Goal: Feedback & Contribution: Submit feedback/report problem

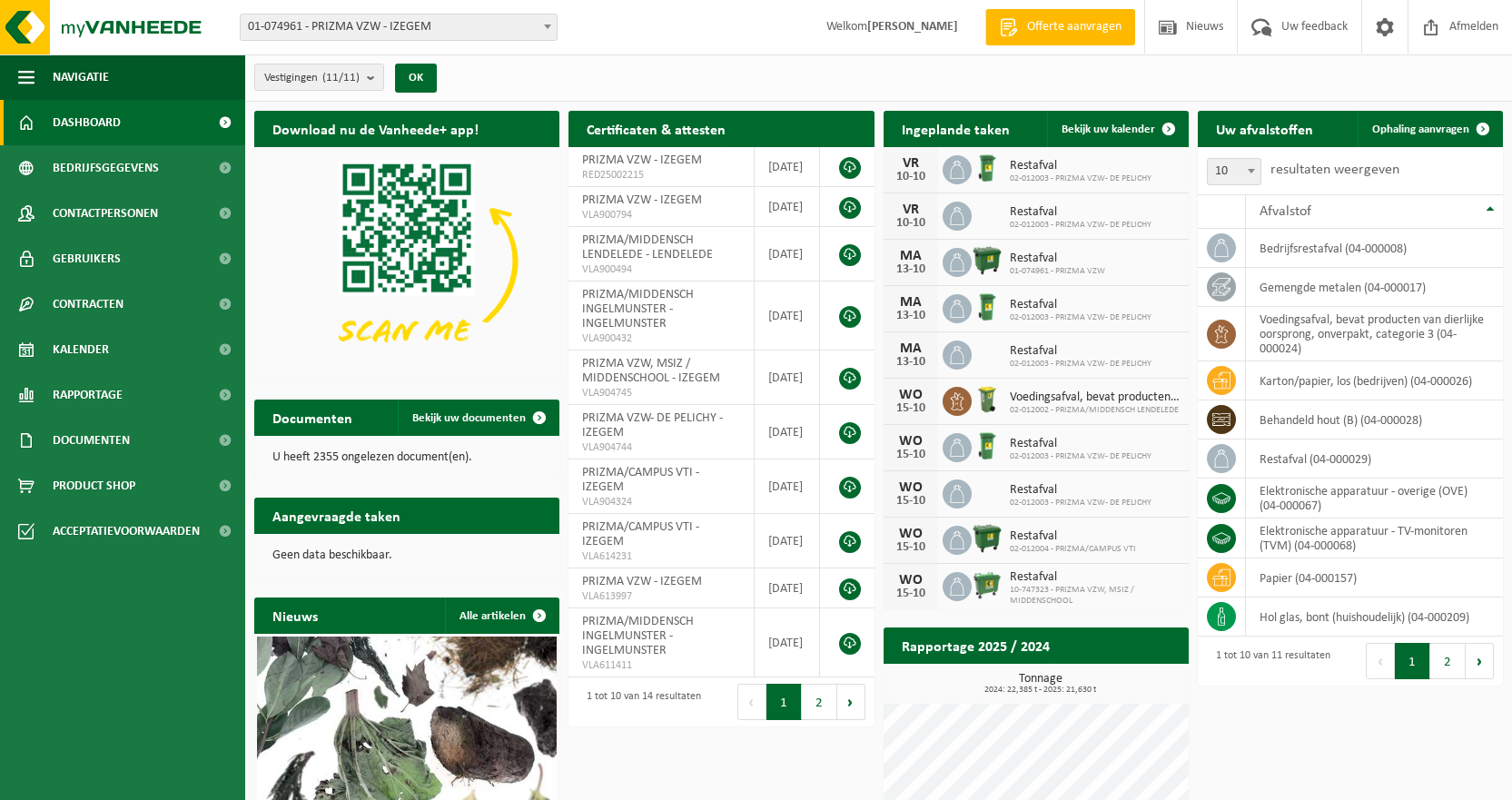
click at [551, 24] on span at bounding box center [547, 26] width 18 height 23
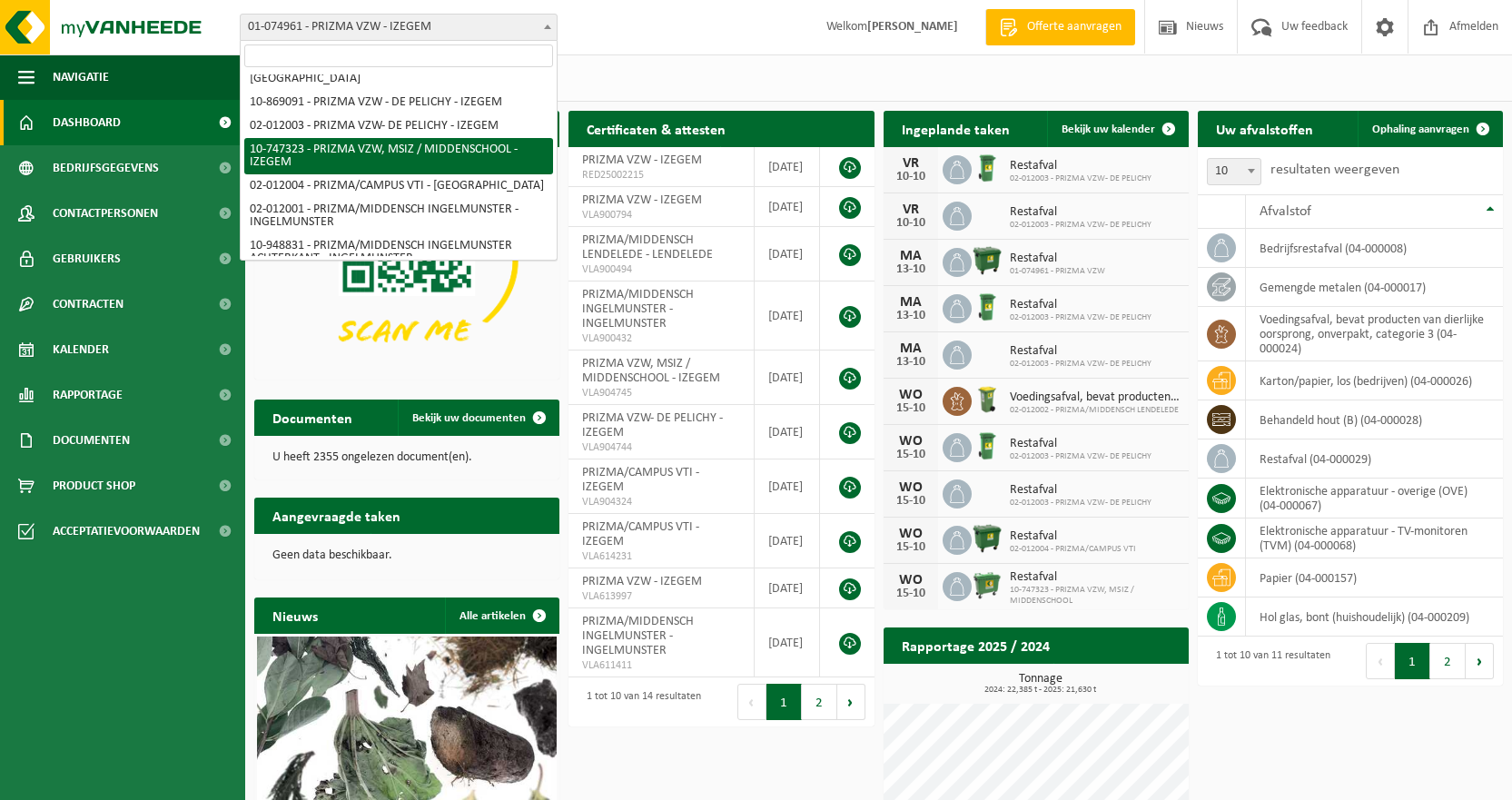
scroll to position [141, 0]
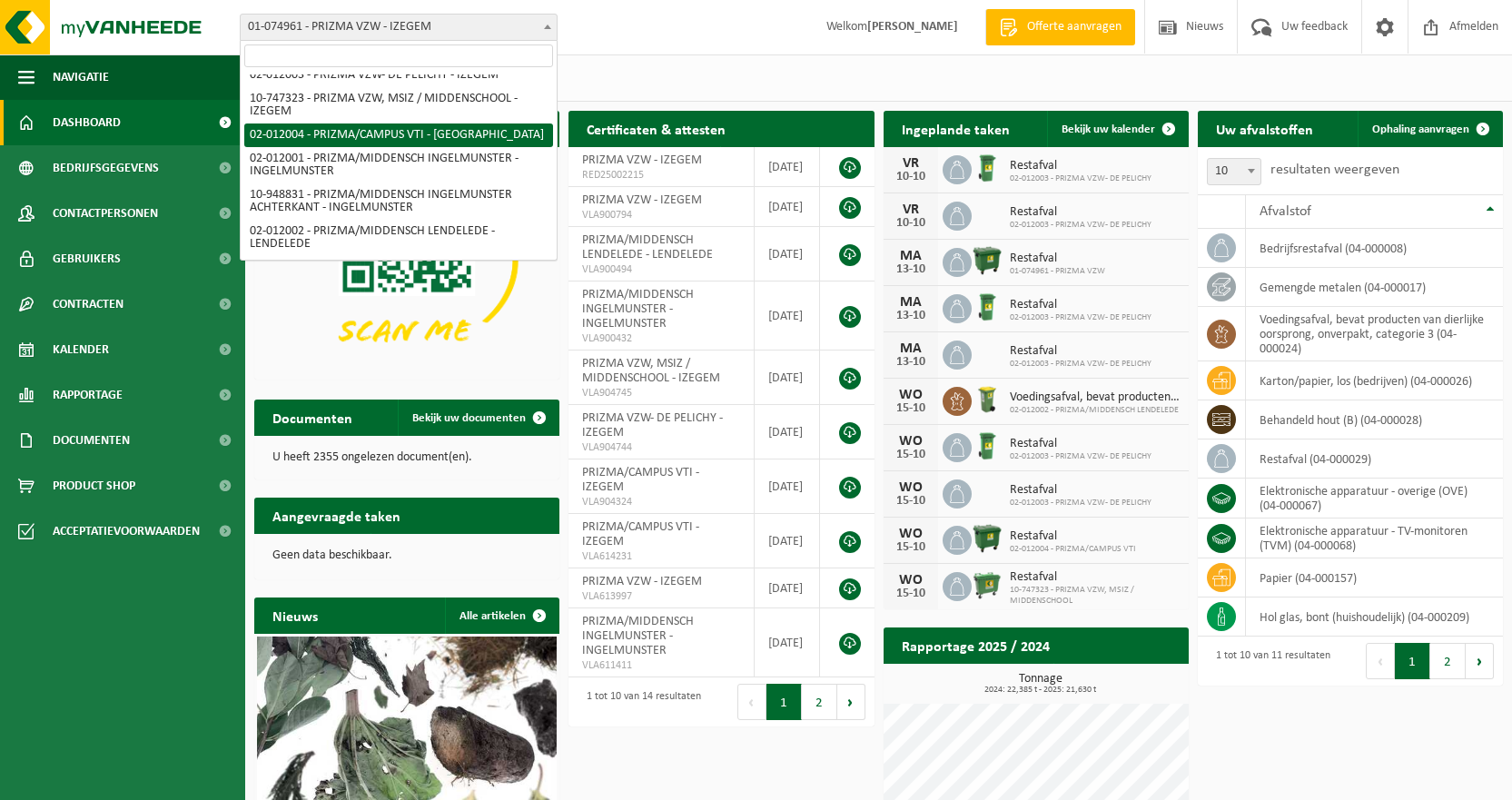
select select "2380"
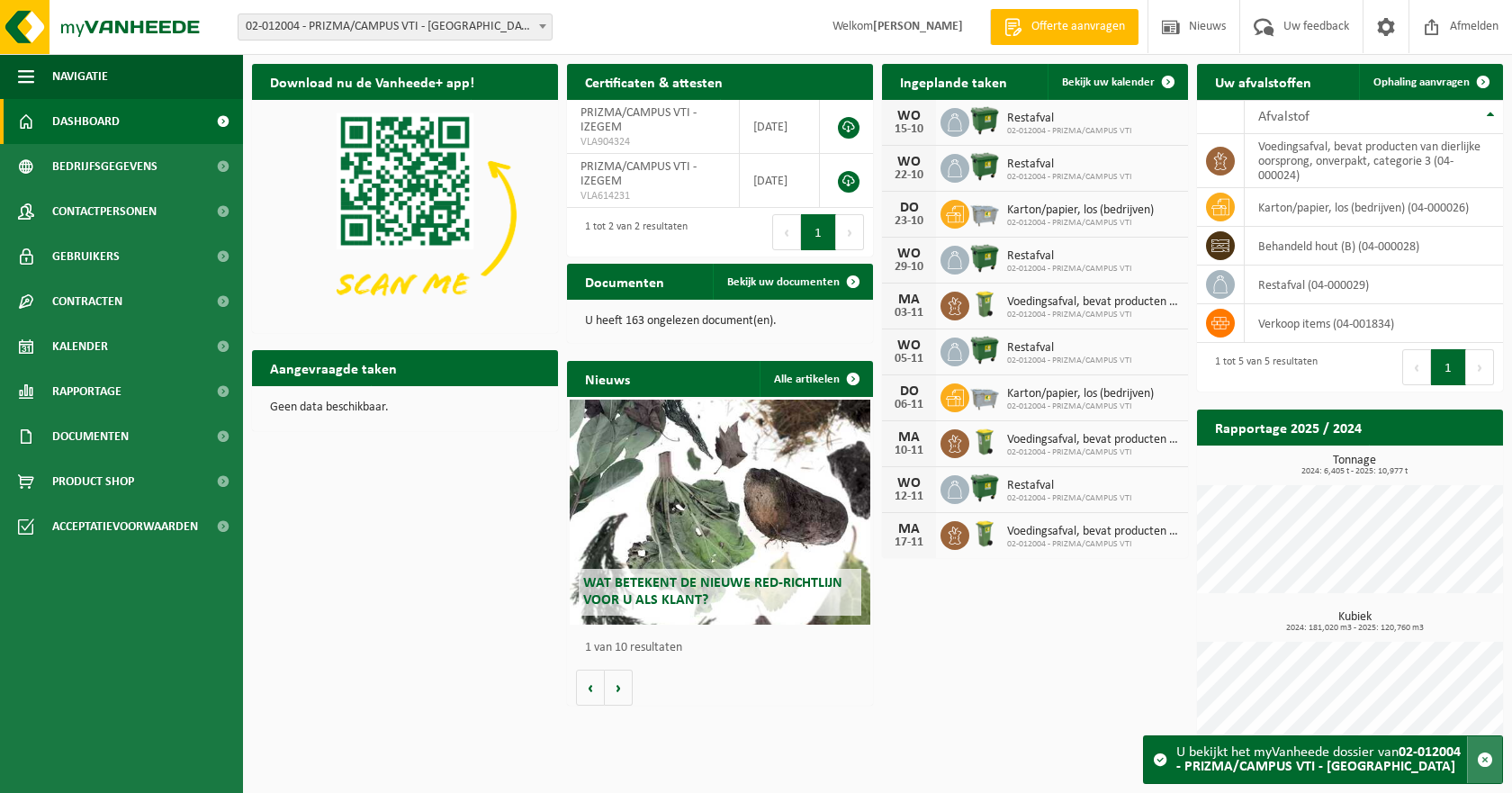
click at [1488, 759] on span "button" at bounding box center [1484, 759] width 16 height 16
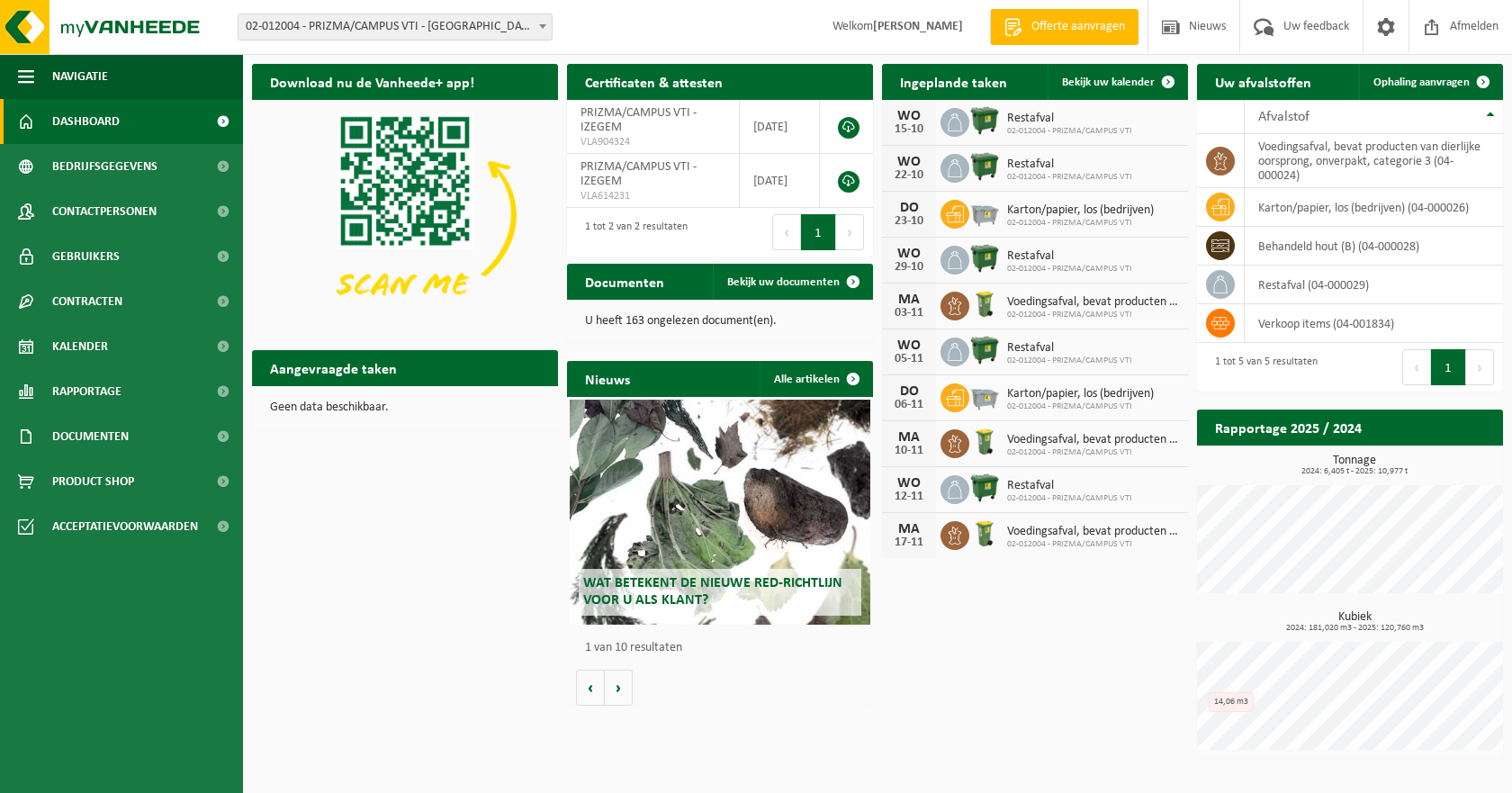
click at [1032, 131] on span "02-012004 - PRIZMA/CAMPUS VTI" at bounding box center [1070, 132] width 125 height 11
click at [1126, 79] on span "Bekijk uw kalender" at bounding box center [1108, 82] width 93 height 12
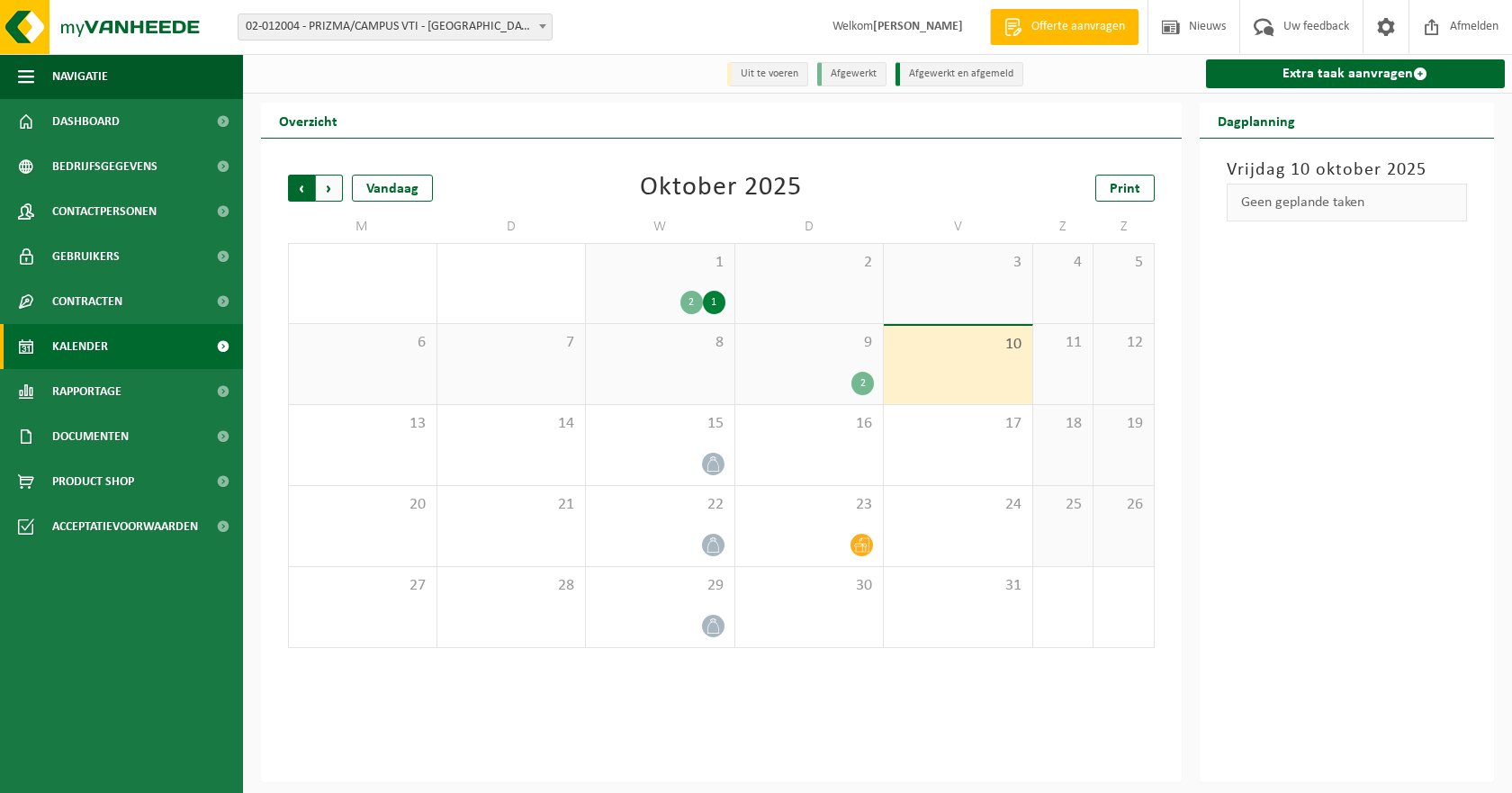
click at [332, 190] on span "Volgende" at bounding box center [329, 187] width 27 height 27
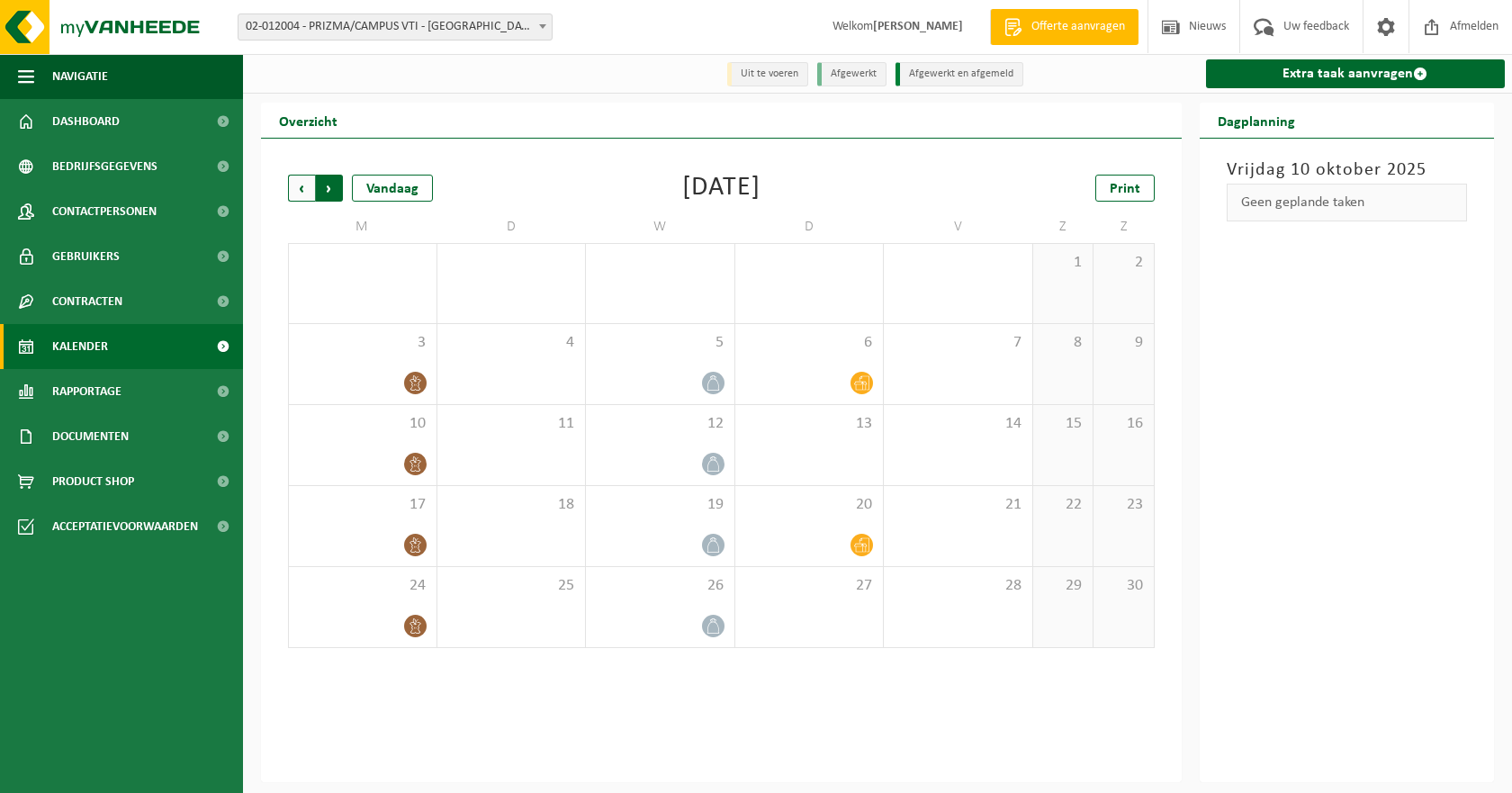
click at [301, 190] on span "Vorige" at bounding box center [301, 187] width 27 height 27
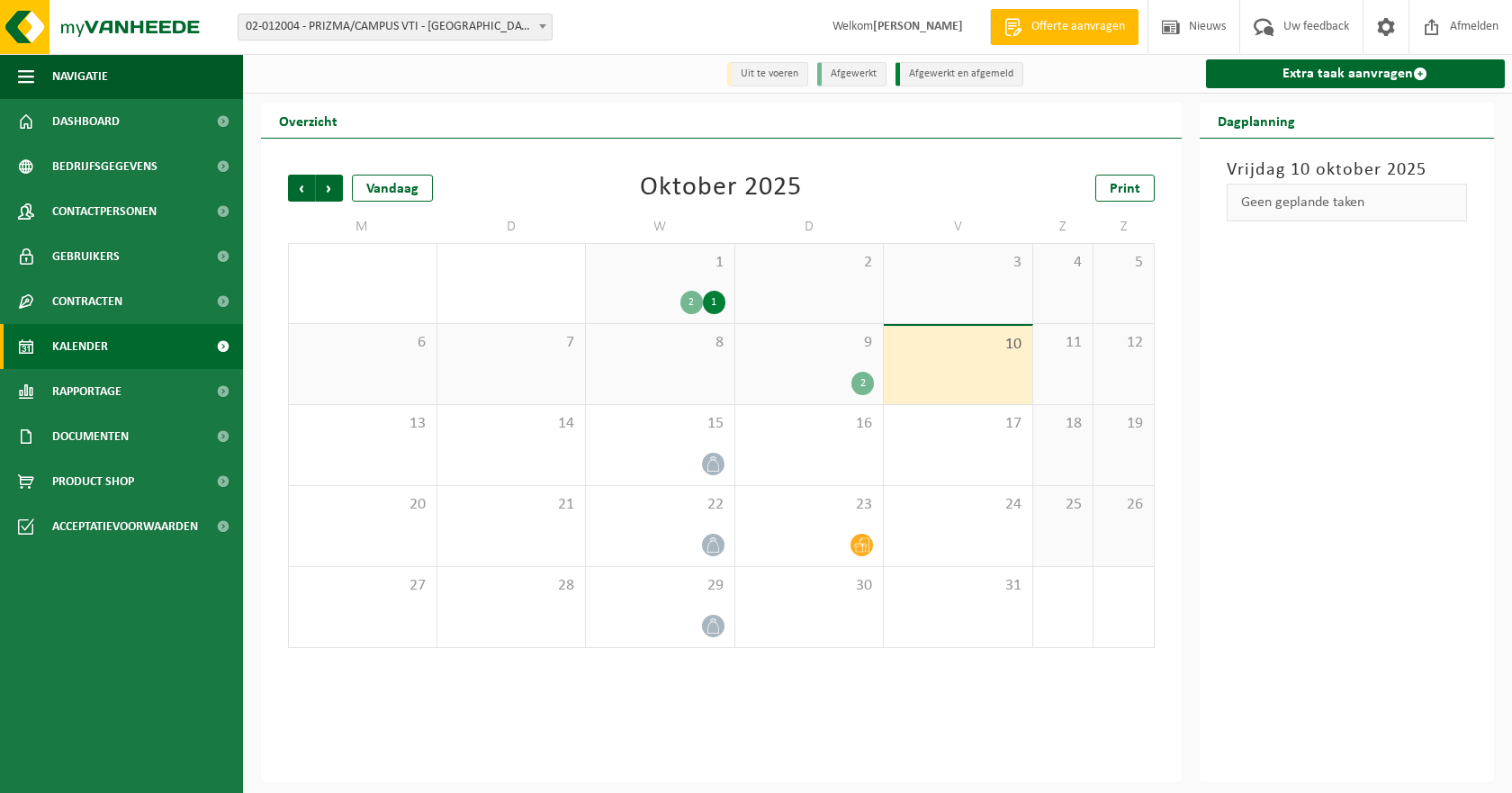
click at [698, 303] on div "2" at bounding box center [691, 301] width 22 height 23
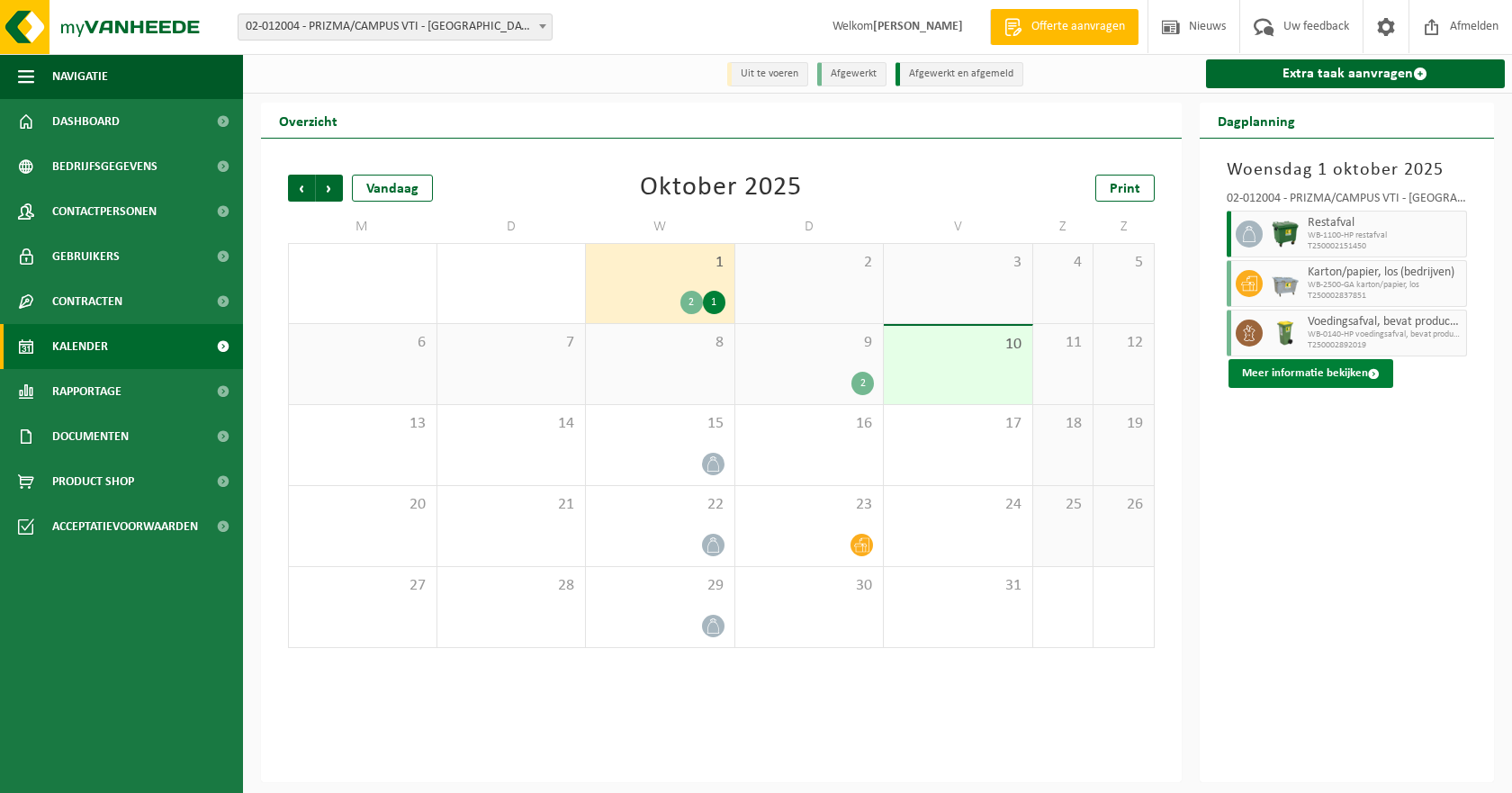
click at [1319, 384] on button "Meer informatie bekijken" at bounding box center [1311, 373] width 165 height 29
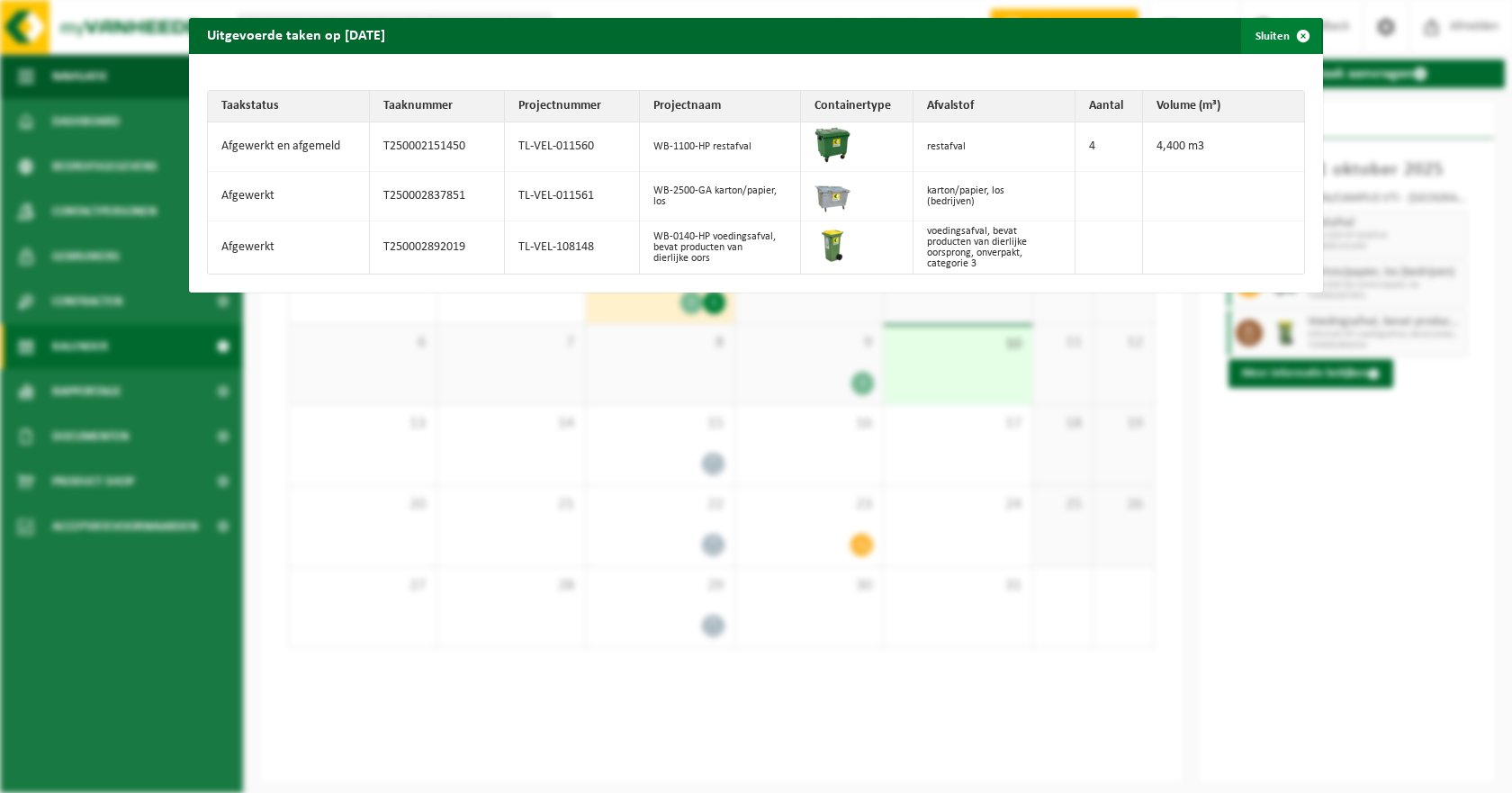
click at [1292, 34] on span "button" at bounding box center [1302, 35] width 36 height 36
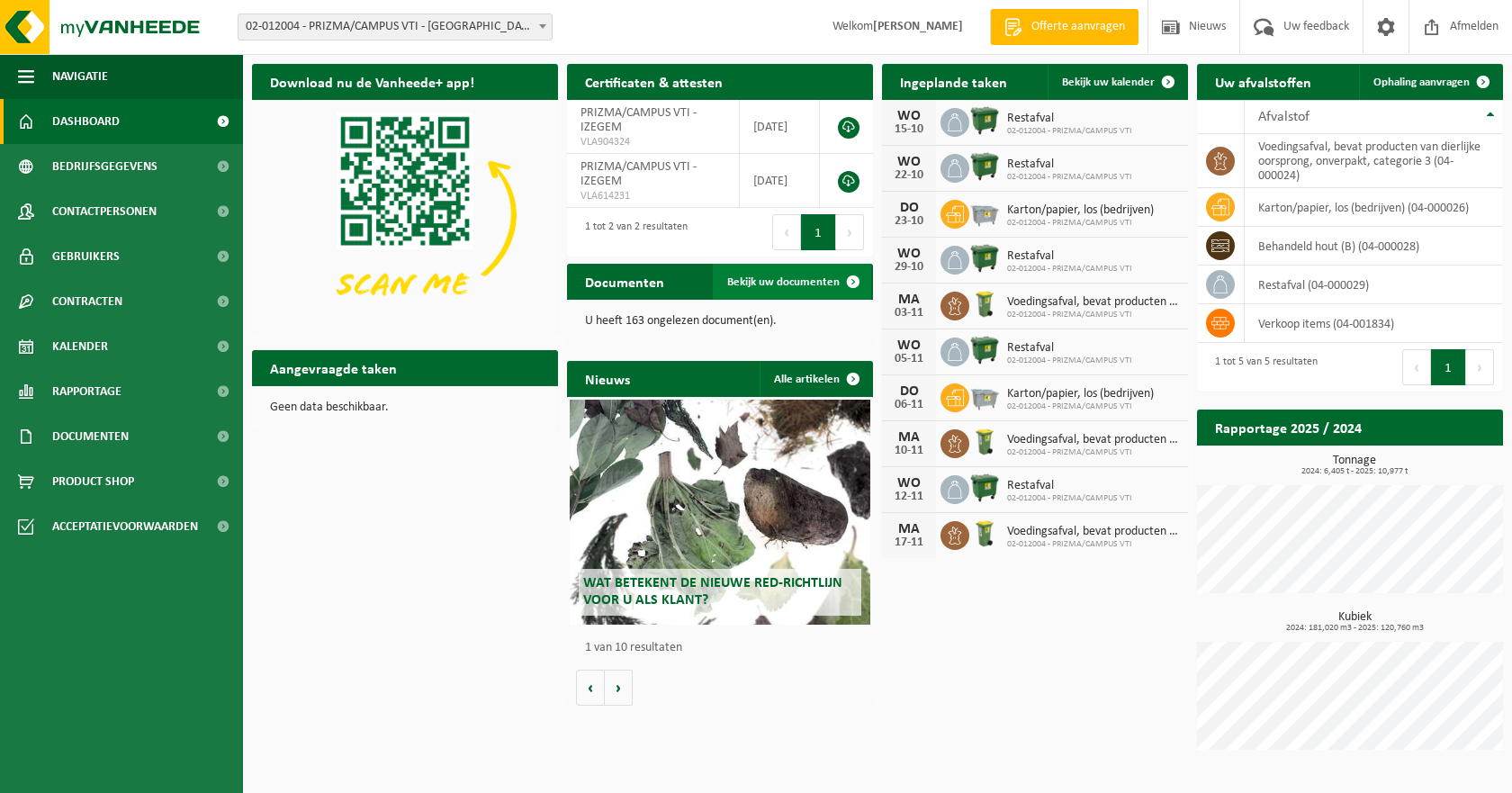
click at [797, 277] on span "Bekijk uw documenten" at bounding box center [783, 282] width 112 height 12
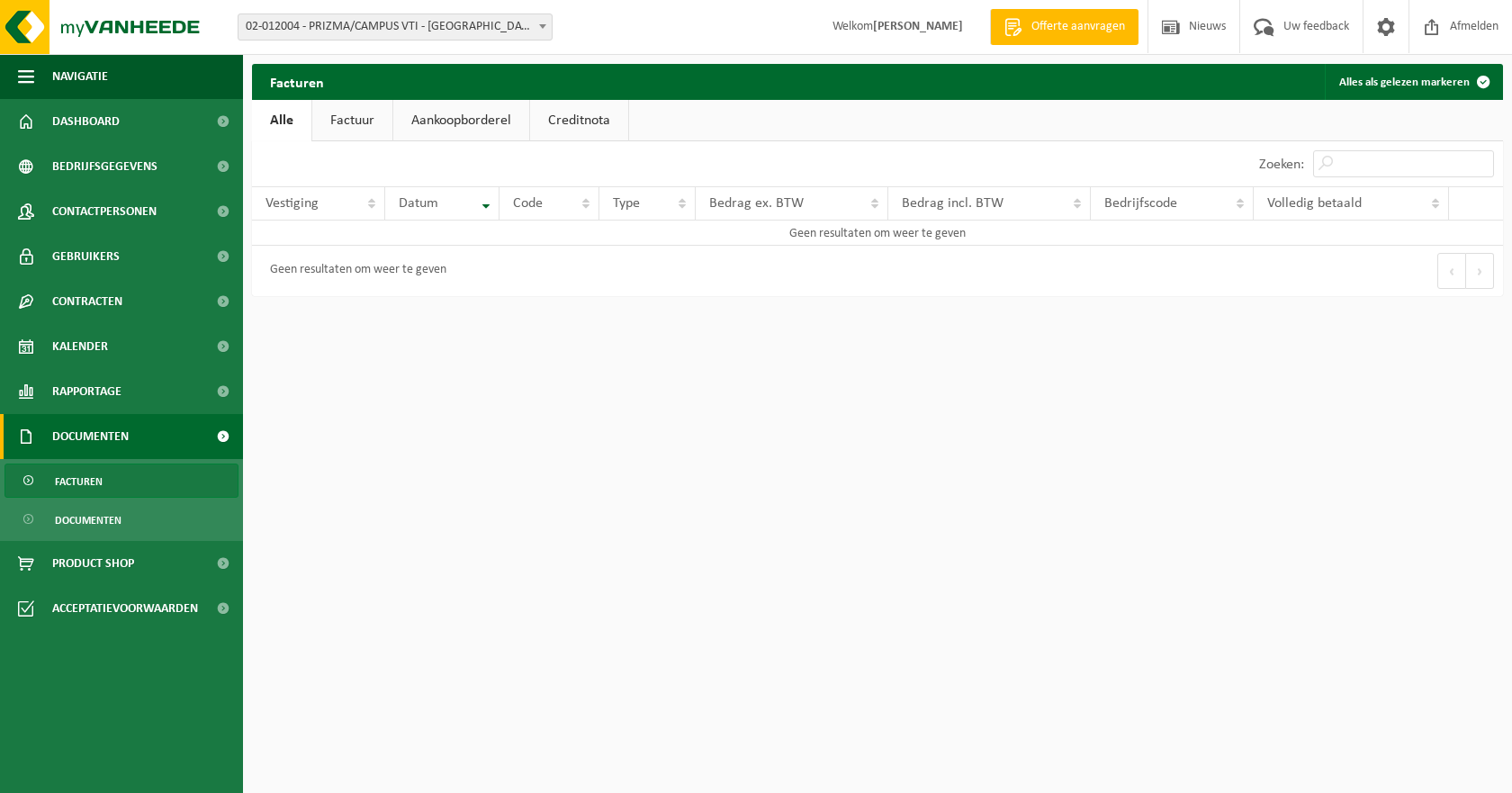
click at [353, 129] on link "Factuur" at bounding box center [352, 121] width 80 height 42
click at [452, 120] on link "Aankoopborderel" at bounding box center [463, 121] width 135 height 42
click at [570, 125] on link "Creditnota" at bounding box center [587, 121] width 98 height 42
click at [280, 128] on link "Alle" at bounding box center [281, 121] width 58 height 42
click at [1302, 24] on span "Uw feedback" at bounding box center [1315, 26] width 75 height 53
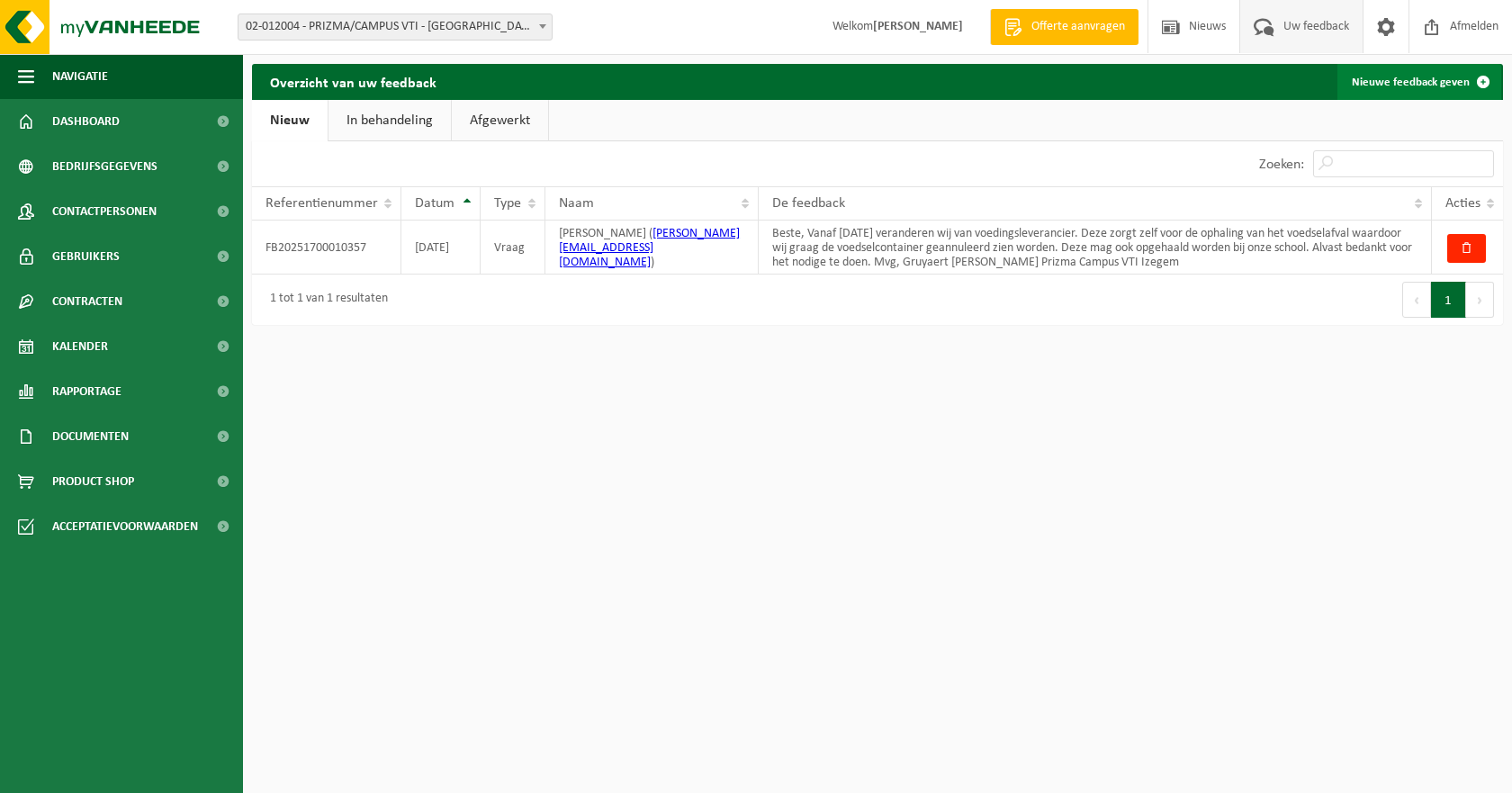
click at [1432, 83] on link "Nieuwe feedback geven" at bounding box center [1419, 82] width 164 height 36
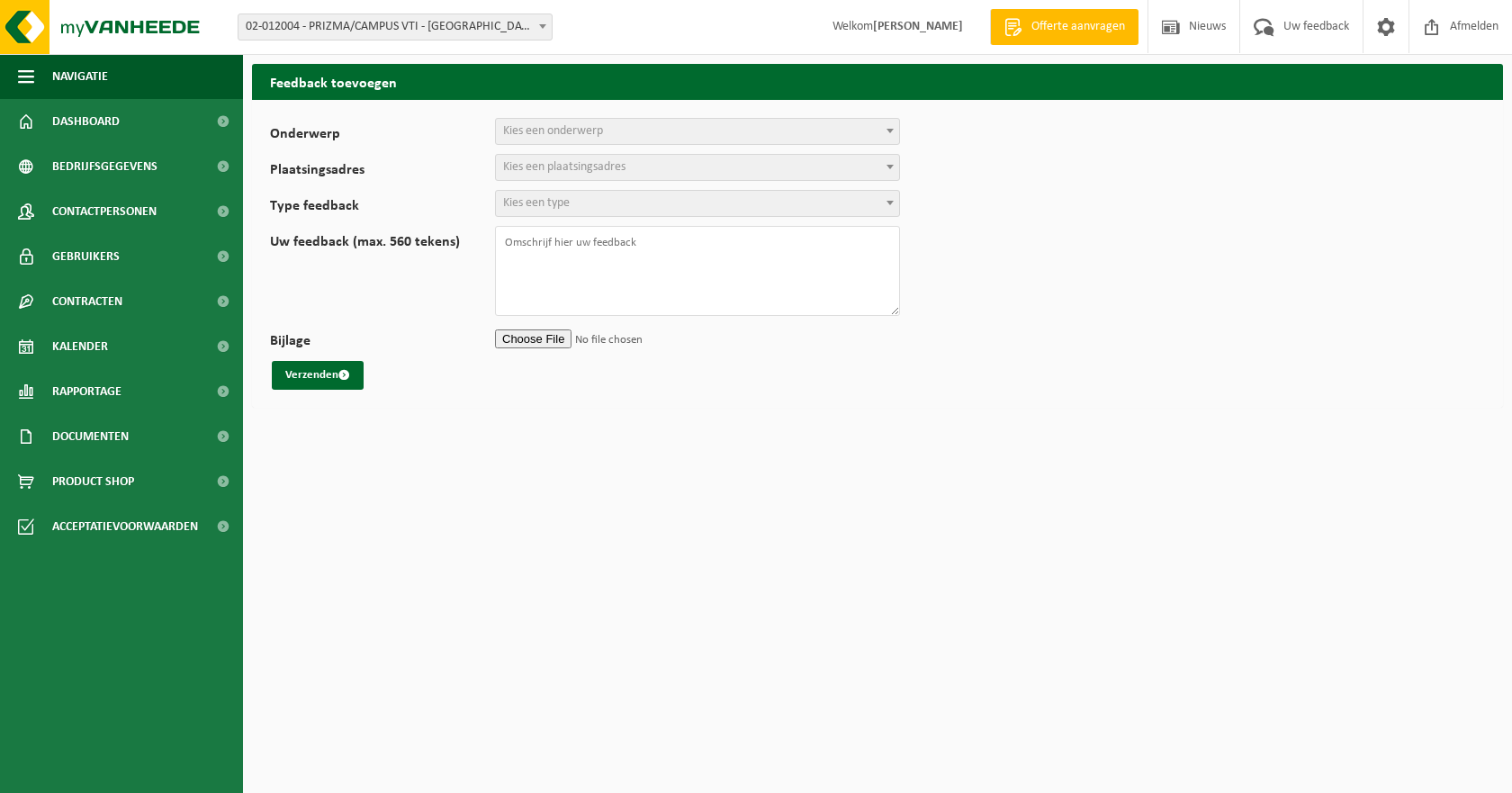
select select
click at [596, 134] on span "Kies een onderwerp" at bounding box center [553, 131] width 100 height 14
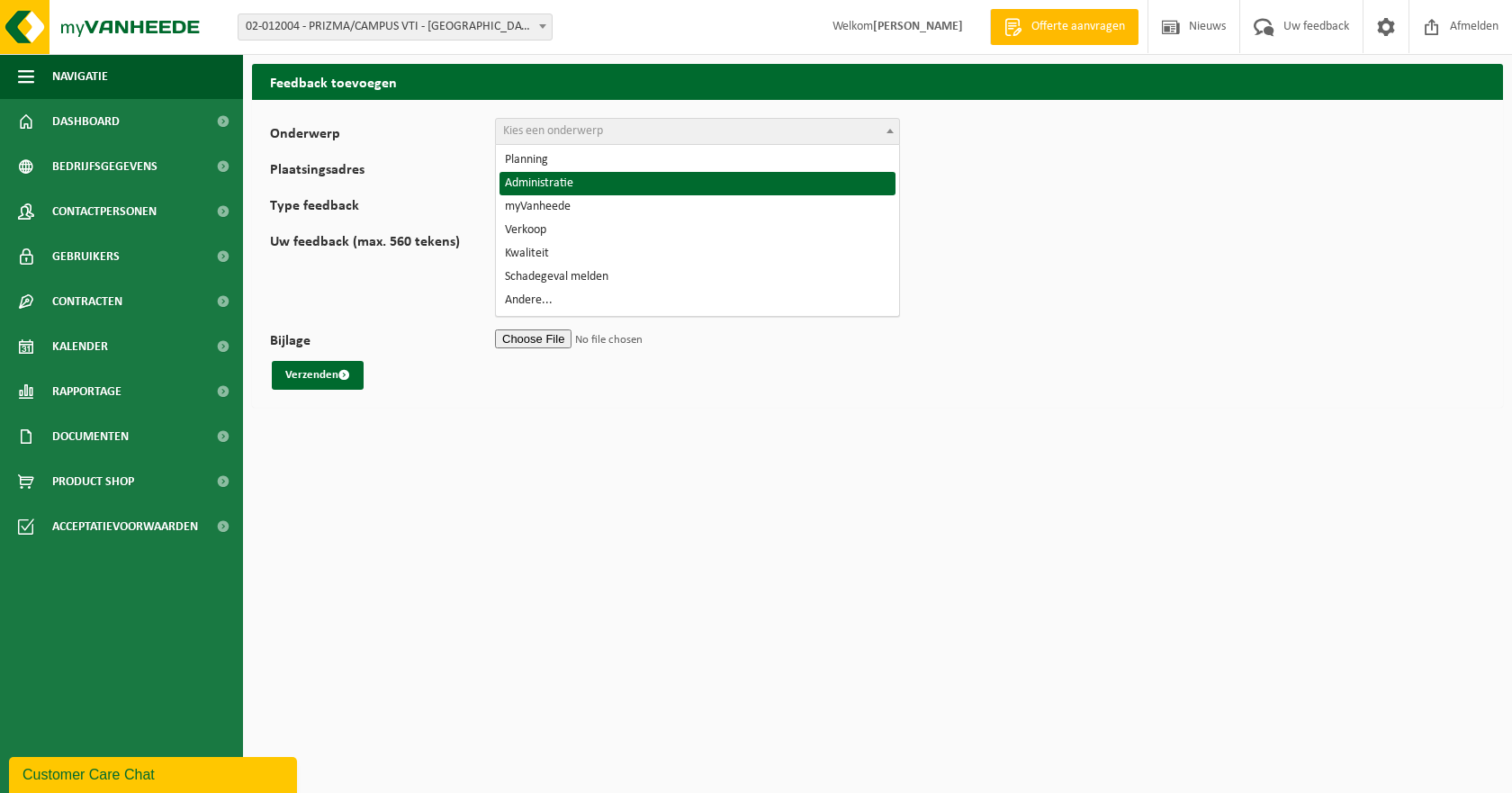
select select "7"
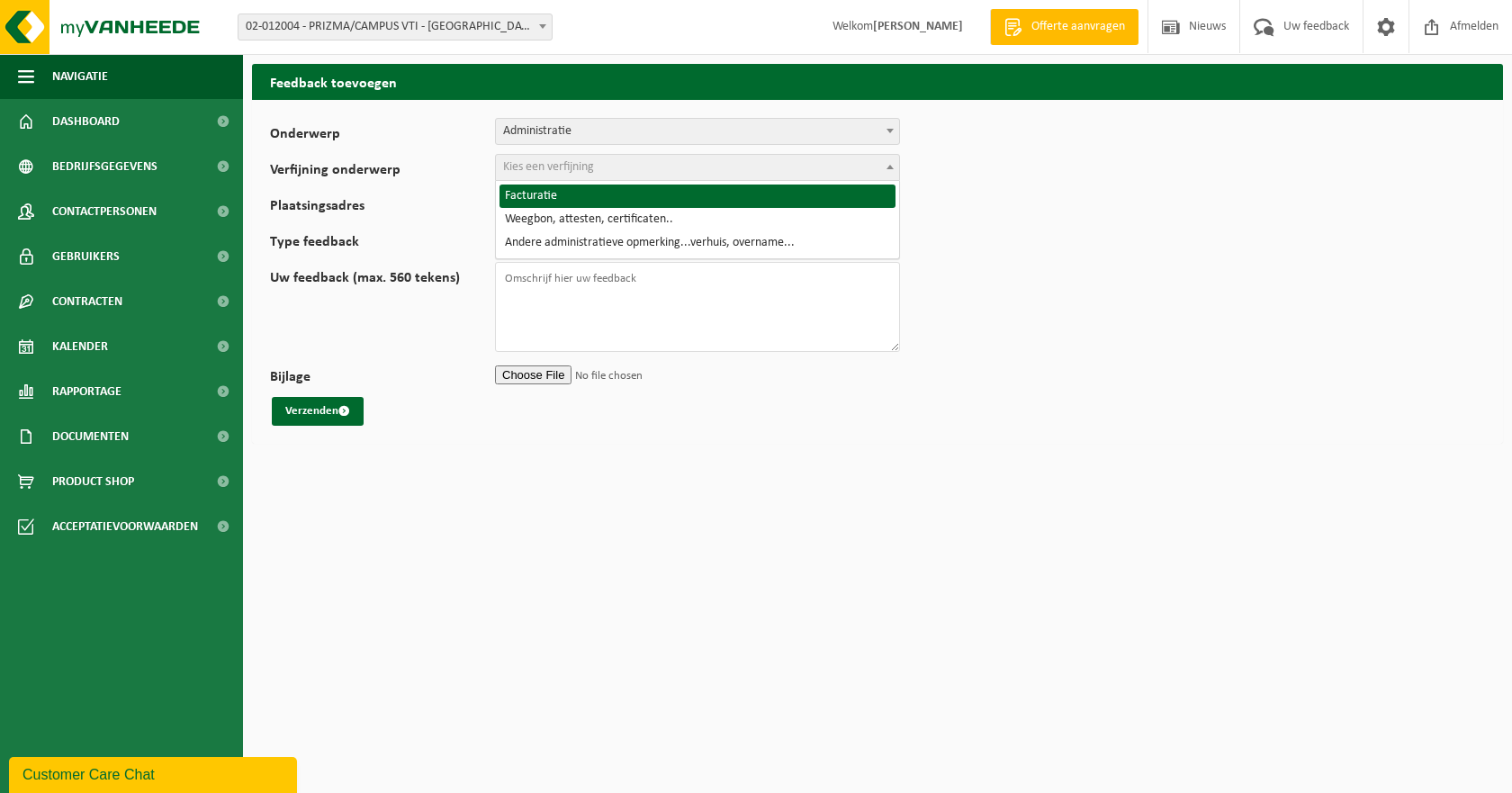
click at [536, 171] on span "Kies een verfijning" at bounding box center [548, 167] width 91 height 14
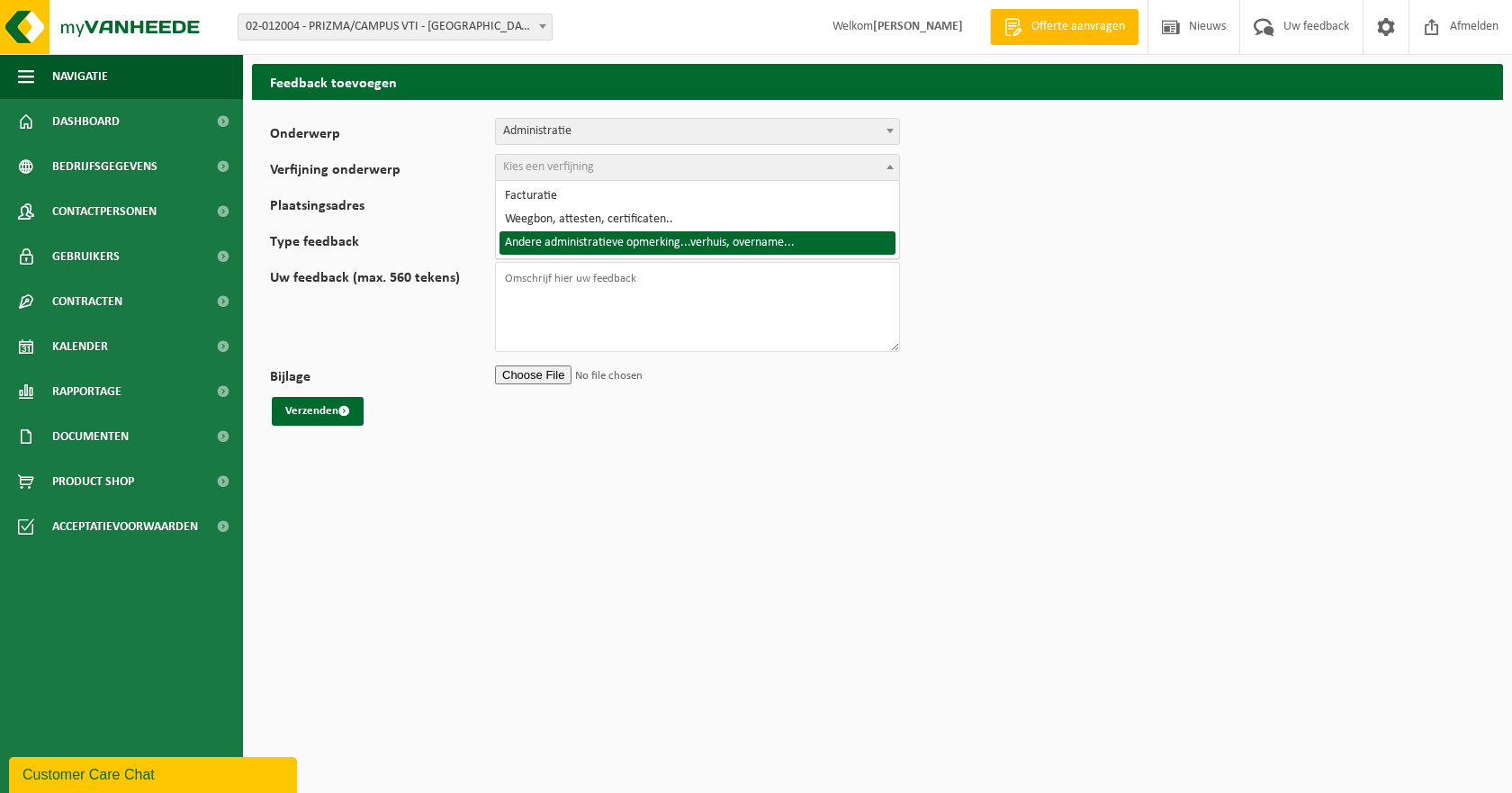
select select "10"
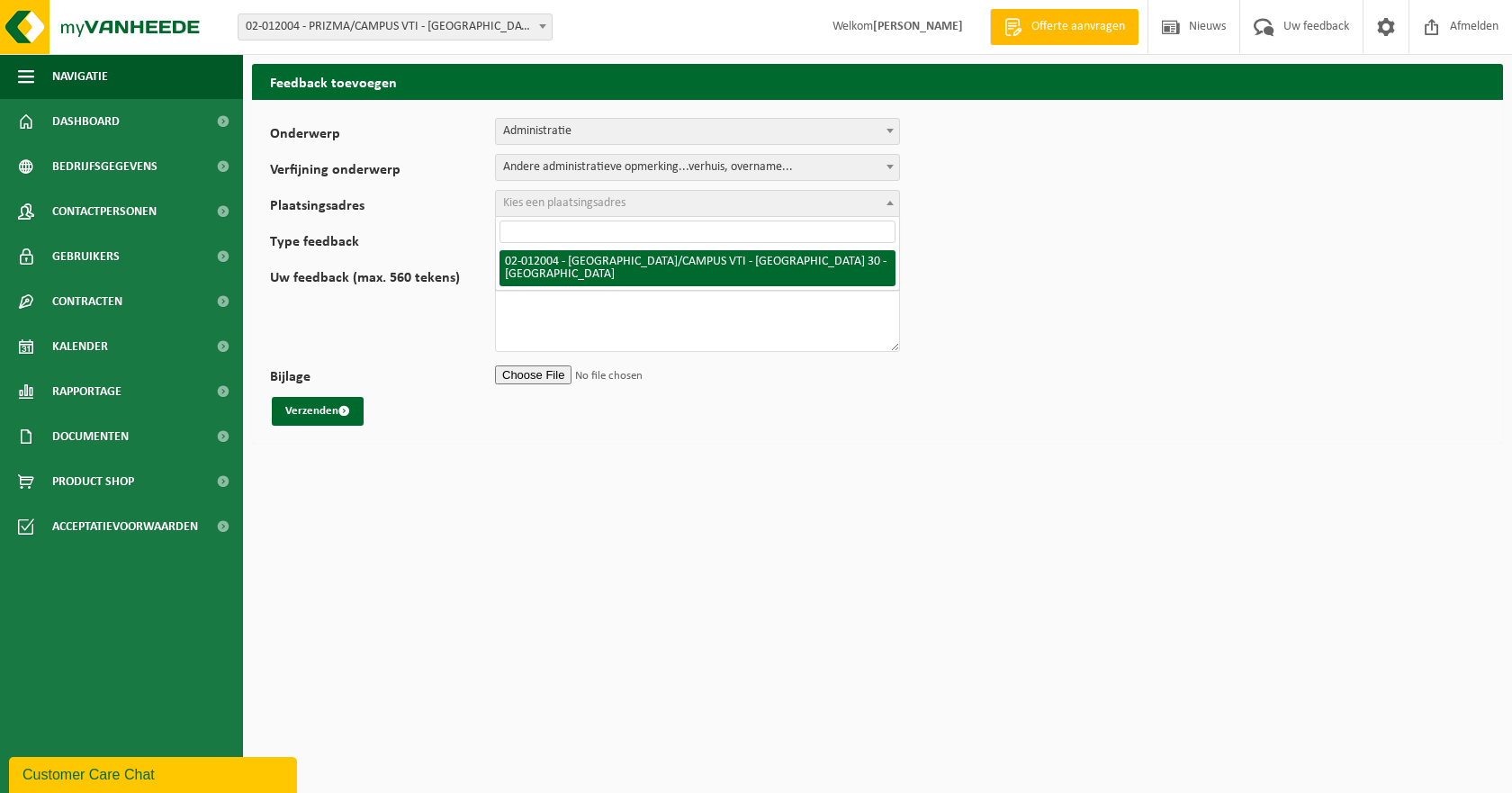
click at [533, 204] on span "Kies een plaatsingsadres" at bounding box center [564, 202] width 122 height 14
select select "2380"
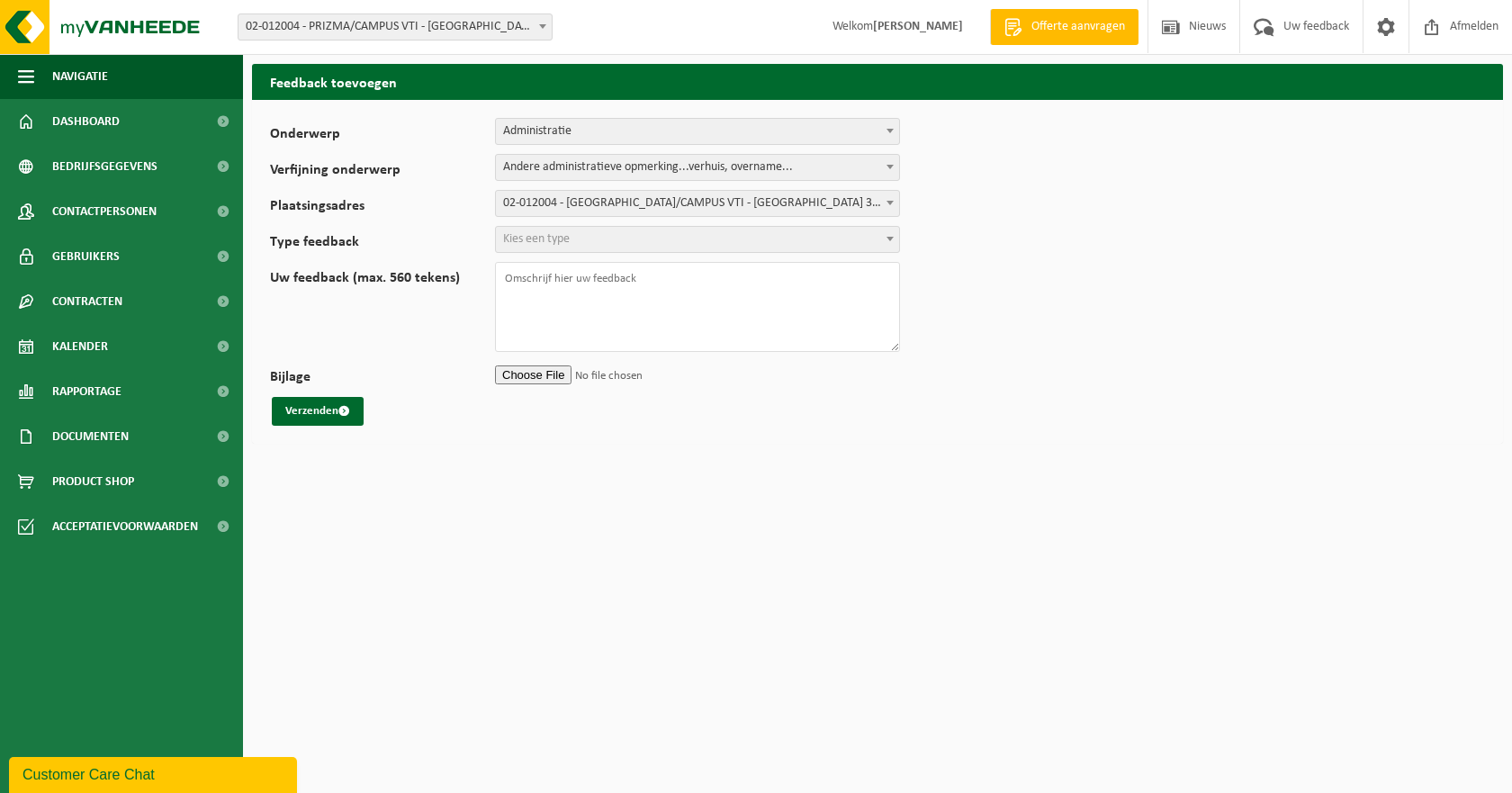
click at [532, 240] on span "Kies een type" at bounding box center [536, 238] width 67 height 14
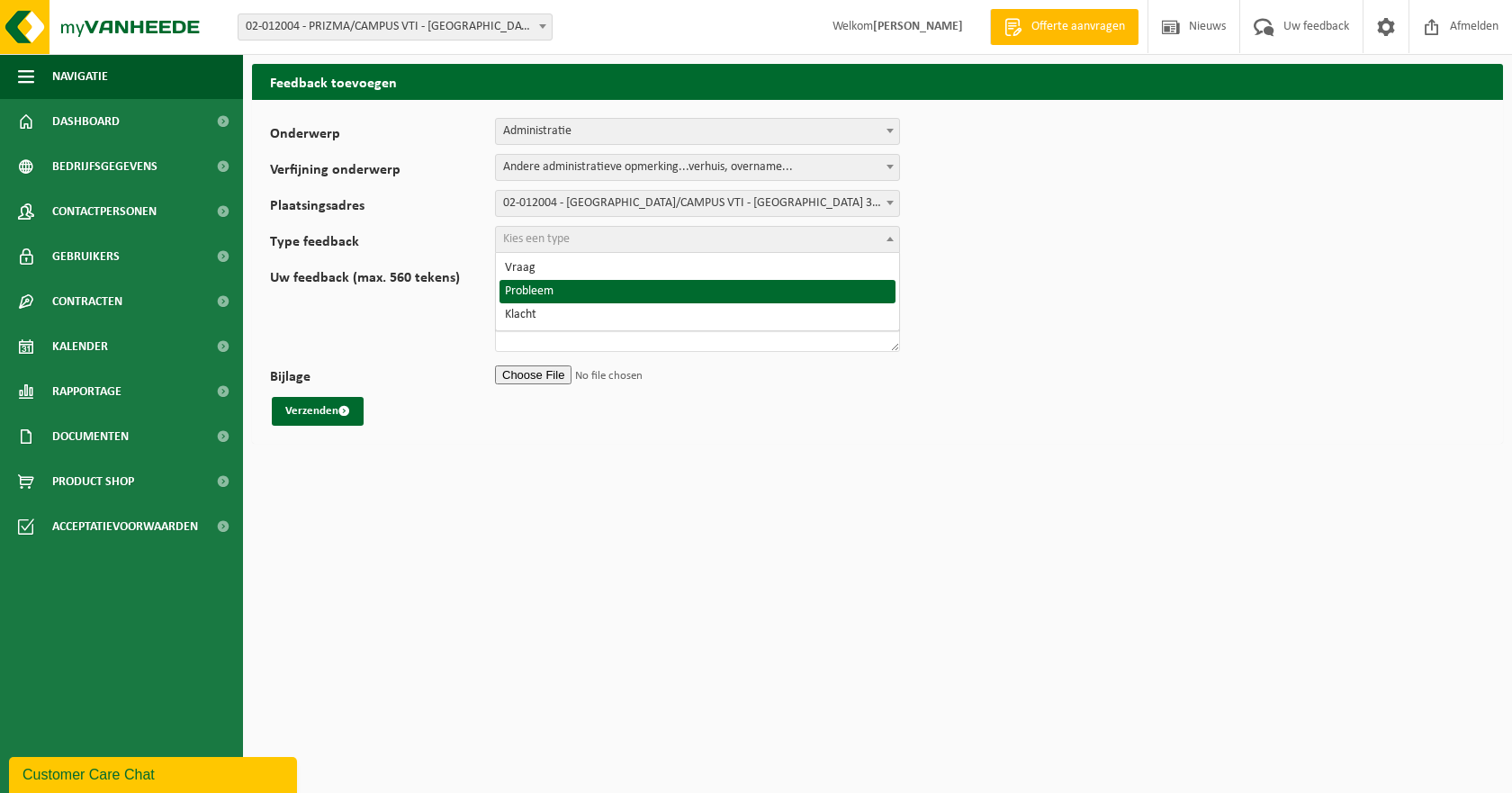
select select "ISS"
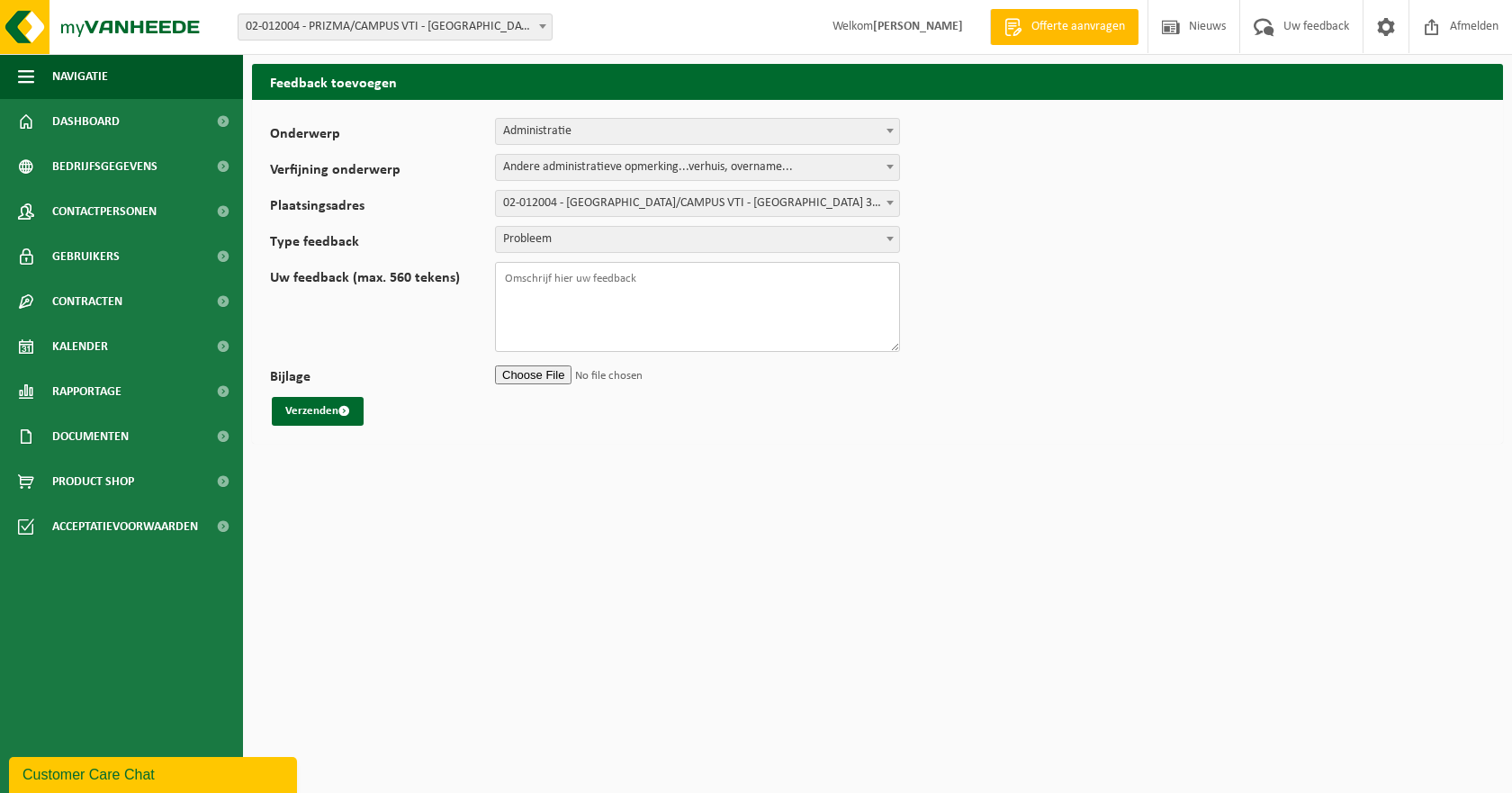
click at [516, 279] on textarea "Uw feedback (max. 560 tekens)" at bounding box center [698, 306] width 405 height 90
type textarea "Beste, Op [DATE] heb reeds doorgegeven dat wij veranderd zijn van voedingslever…"
click at [888, 165] on b at bounding box center [891, 167] width 7 height 5
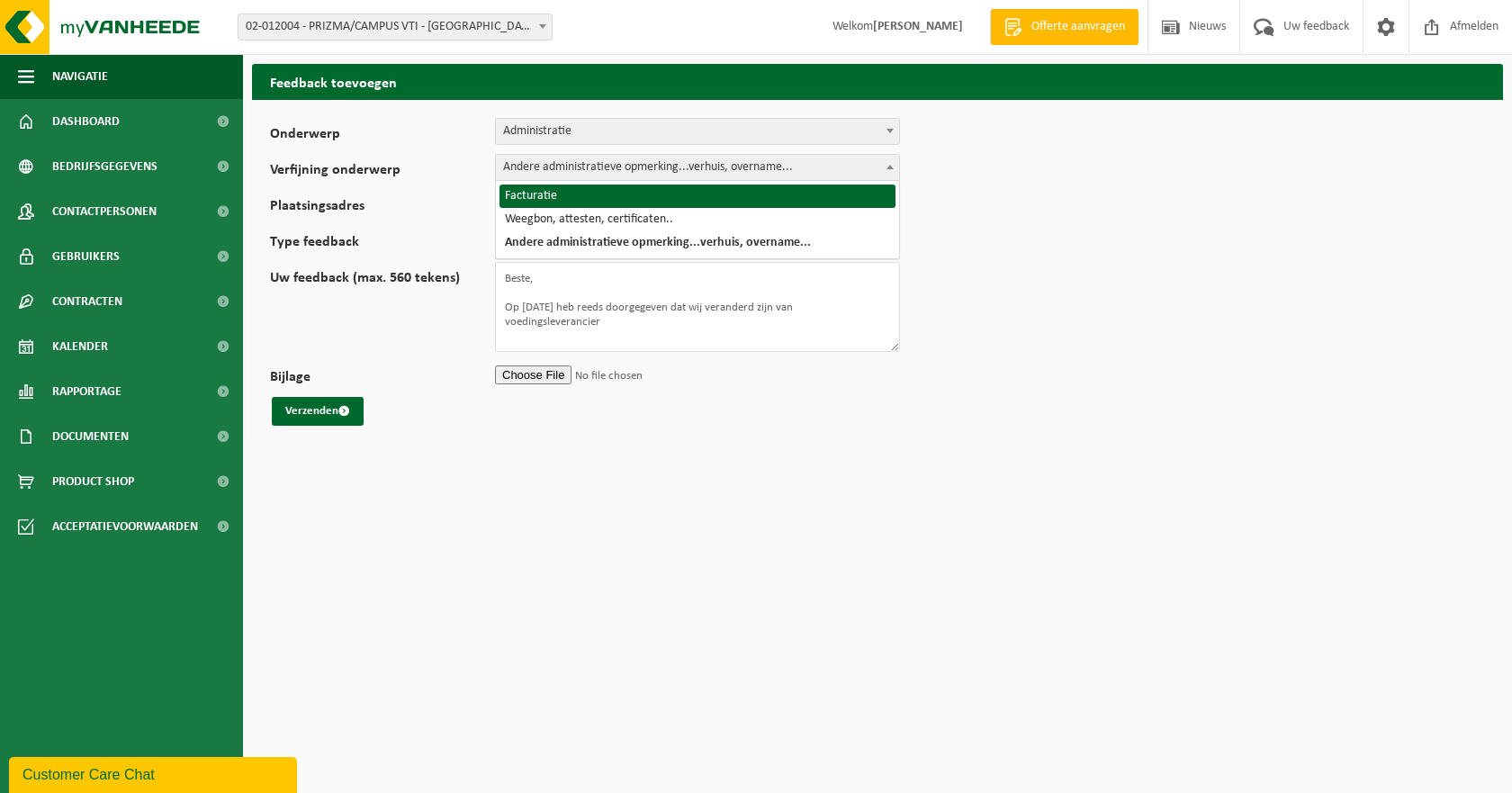
select select "8"
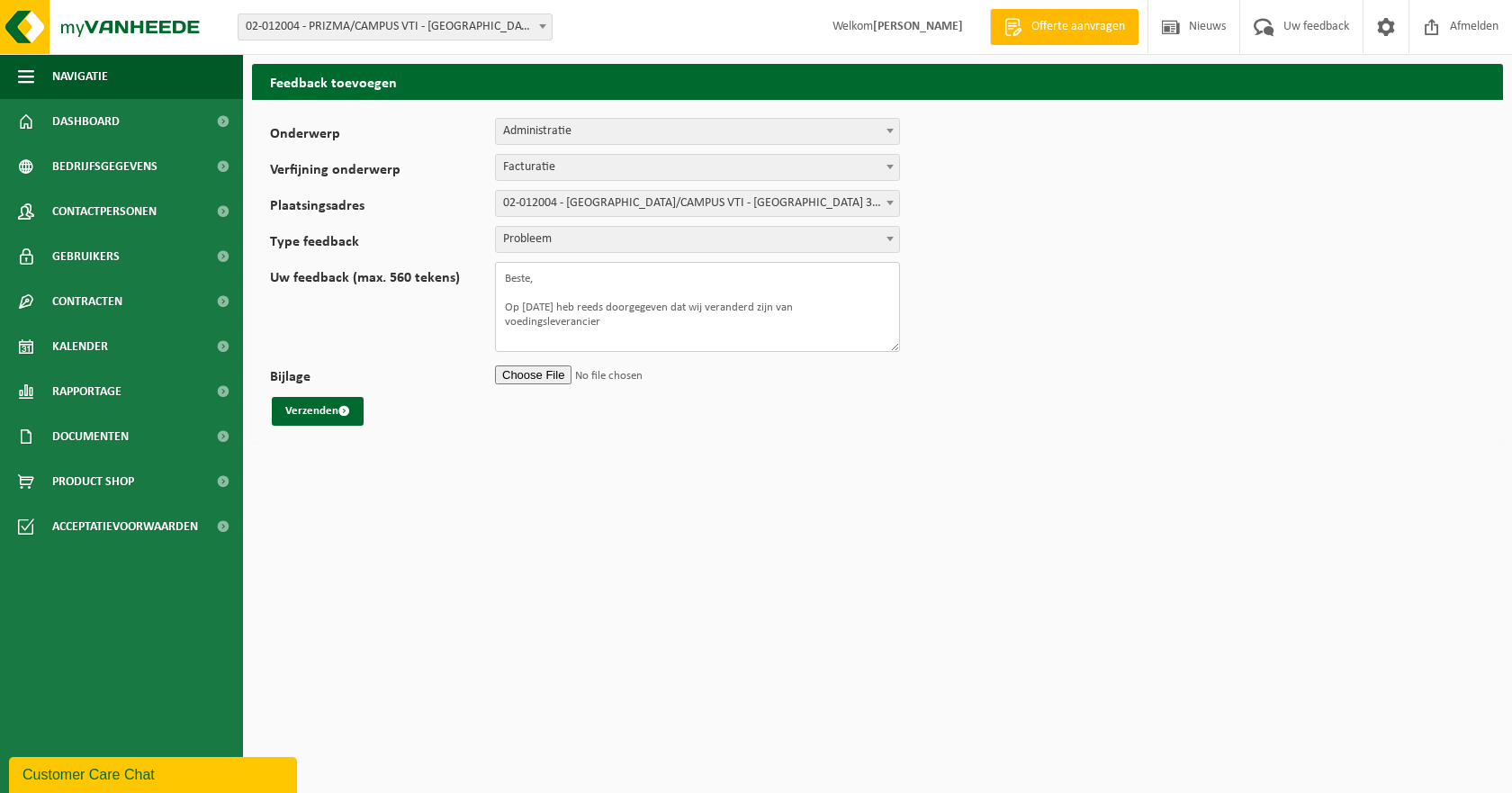
click at [610, 318] on textarea "Beste, Op [DATE] heb reeds doorgegeven dat wij veranderd zijn van voedingslever…" at bounding box center [698, 306] width 405 height 90
click at [571, 331] on textarea "Beste, Op [DATE] heb reeds doorgegeven dat wij veranderd zijn van voedingslever…" at bounding box center [698, 306] width 405 height 90
click at [828, 333] on textarea "Beste, Op [DATE] heb reeds doorgegeven dat wij veranderd zijn van voedingslever…" at bounding box center [698, 306] width 405 height 90
click at [839, 330] on textarea "Beste, Op [DATE] heb reeds doorgegeven dat wij veranderd zijn van voedingslever…" at bounding box center [698, 306] width 405 height 90
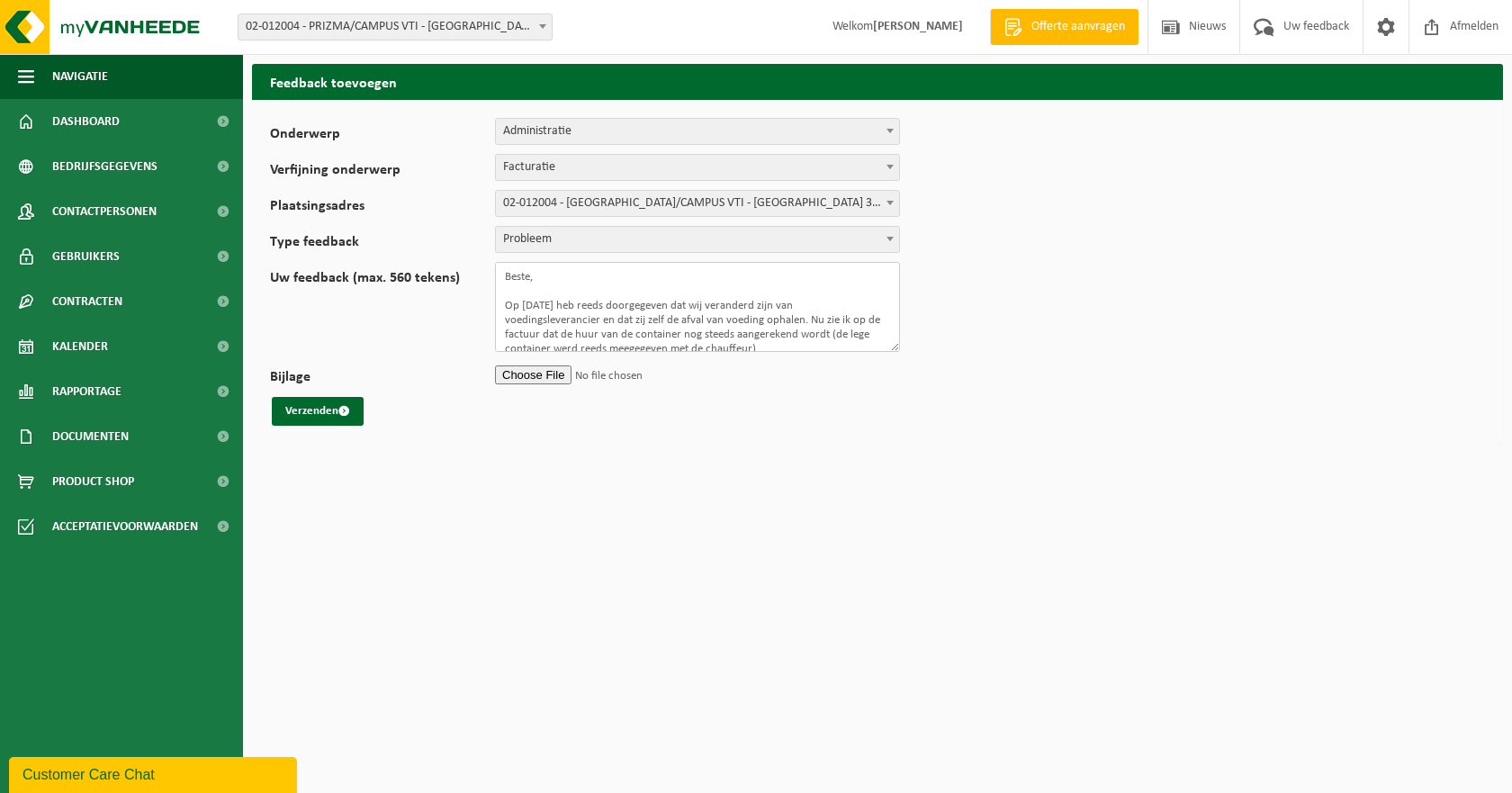
click at [793, 339] on textarea "Beste, Op [DATE] heb reeds doorgegeven dat wij veranderd zijn van voedingslever…" at bounding box center [698, 306] width 405 height 90
click at [637, 347] on textarea "Beste, Op [DATE] heb reeds doorgegeven dat wij veranderd zijn van voedingslever…" at bounding box center [698, 306] width 405 height 90
click at [750, 344] on textarea "Beste, Op [DATE] heb reeds doorgegeven dat wij veranderd zijn van voedingslever…" at bounding box center [698, 306] width 405 height 90
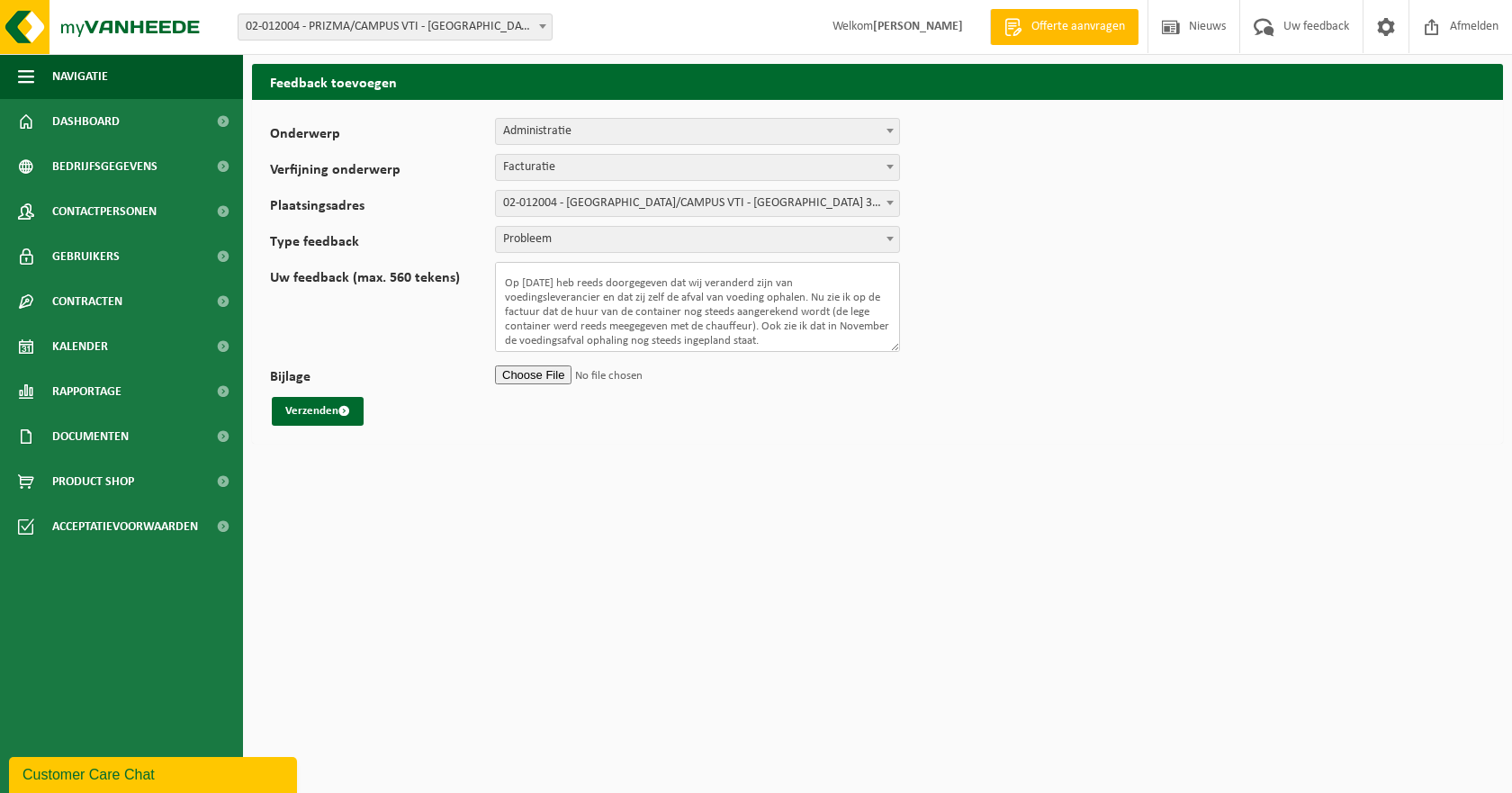
click at [506, 344] on textarea "Beste, Op [DATE] heb reeds doorgegeven dat wij veranderd zijn van voedingslever…" at bounding box center [698, 306] width 405 height 90
click at [828, 335] on textarea "Beste, Op [DATE] heb reeds doorgegeven dat wij veranderd zijn van voedingslever…" at bounding box center [698, 306] width 405 height 90
drag, startPoint x: 861, startPoint y: 329, endPoint x: 871, endPoint y: 328, distance: 10.0
click at [871, 328] on textarea "Beste, Op [DATE] heb reeds doorgegeven dat wij veranderd zijn van voedingslever…" at bounding box center [698, 306] width 405 height 90
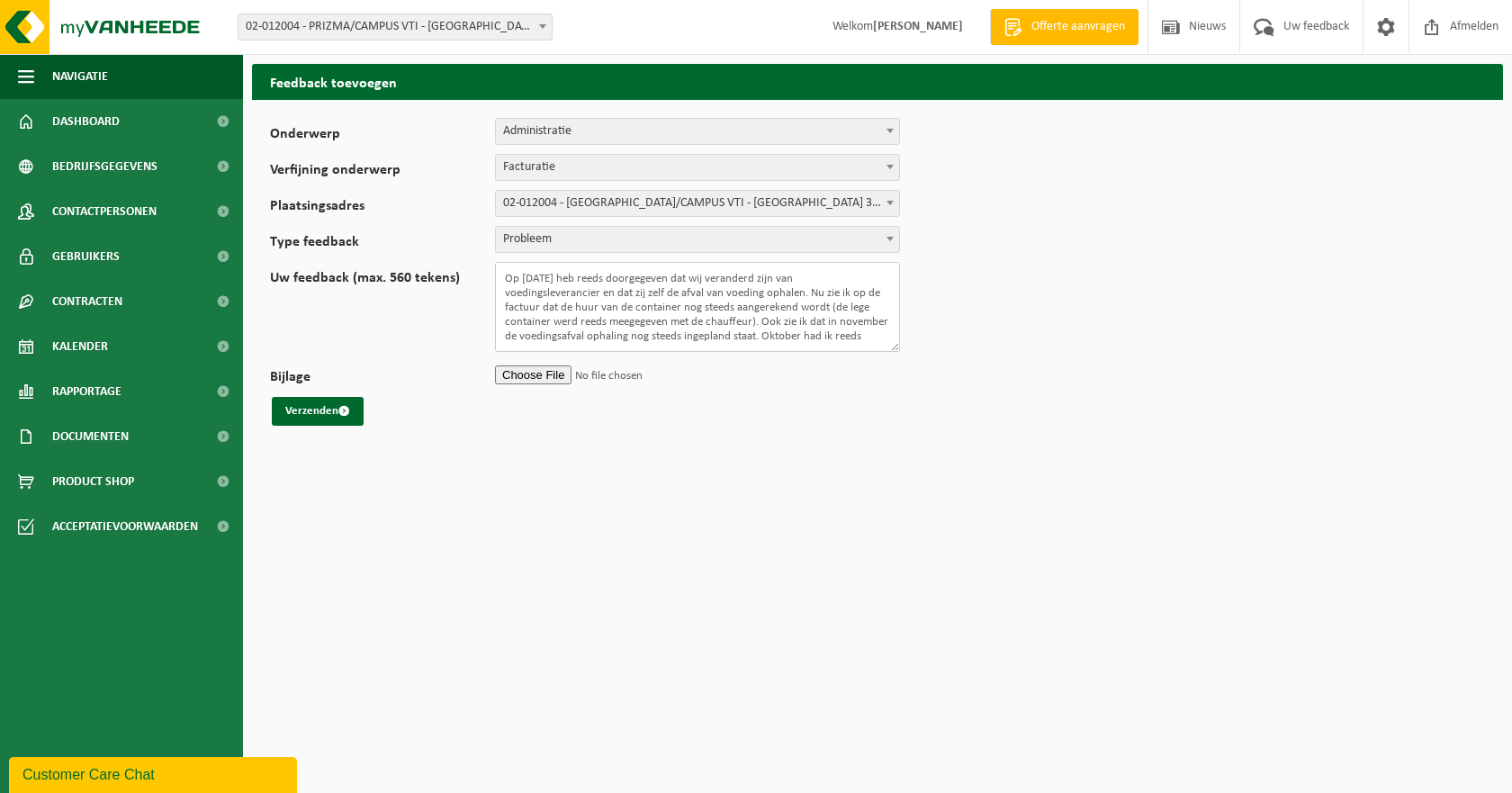
click at [566, 343] on textarea "Beste, Op [DATE] heb reeds doorgegeven dat wij veranderd zijn van voedingslever…" at bounding box center [698, 306] width 405 height 90
click at [673, 348] on textarea "Beste, Op [DATE] heb reeds doorgegeven dat wij veranderd zijn van voedingslever…" at bounding box center [698, 306] width 405 height 90
click at [681, 306] on textarea "Beste, Op [DATE] heb reeds doorgegeven dat wij veranderd zijn van voedingslever…" at bounding box center [698, 306] width 405 height 90
click at [683, 308] on textarea "Beste, Op [DATE] heb reeds doorgegeven 5via feedback en 1x via chat) dat wij ve…" at bounding box center [698, 306] width 405 height 90
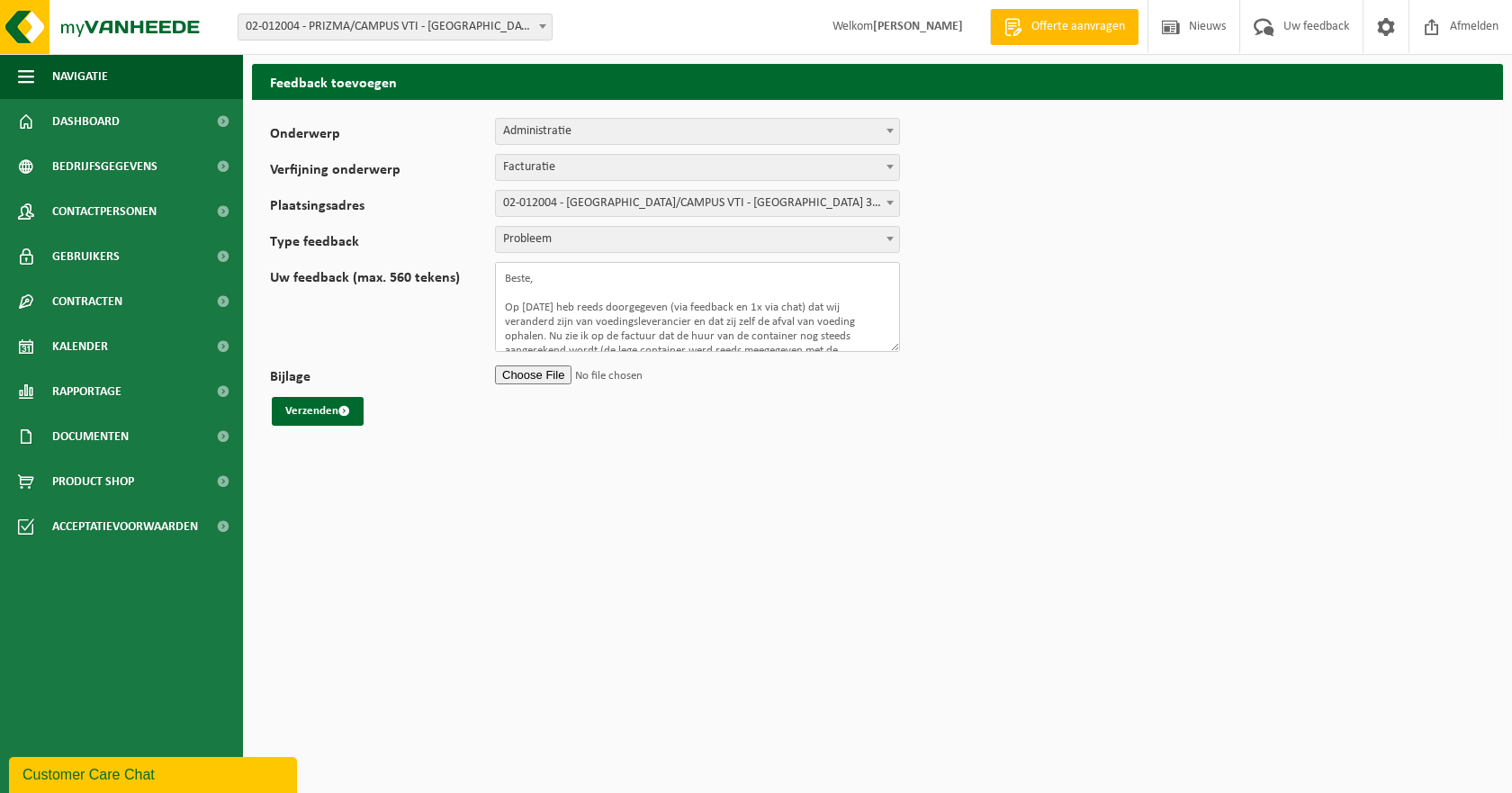
click at [739, 321] on textarea "Beste, Op [DATE] heb reeds doorgegeven (via feedback en 1x via chat) dat wij ve…" at bounding box center [698, 306] width 405 height 90
click at [738, 321] on textarea "Beste, Op [DATE] heb reeds doorgegeven (via feedback en 1x via chat) dat wij ve…" at bounding box center [698, 306] width 405 height 90
click at [802, 345] on textarea "Beste, Op [DATE] heb reeds doorgegeven (via feedback en 1x via chat) dat wij ve…" at bounding box center [698, 306] width 405 height 90
click at [788, 335] on textarea "Beste, Op [DATE] heb reeds doorgegeven (via feedback en 1x via chat) dat wij ve…" at bounding box center [698, 306] width 405 height 90
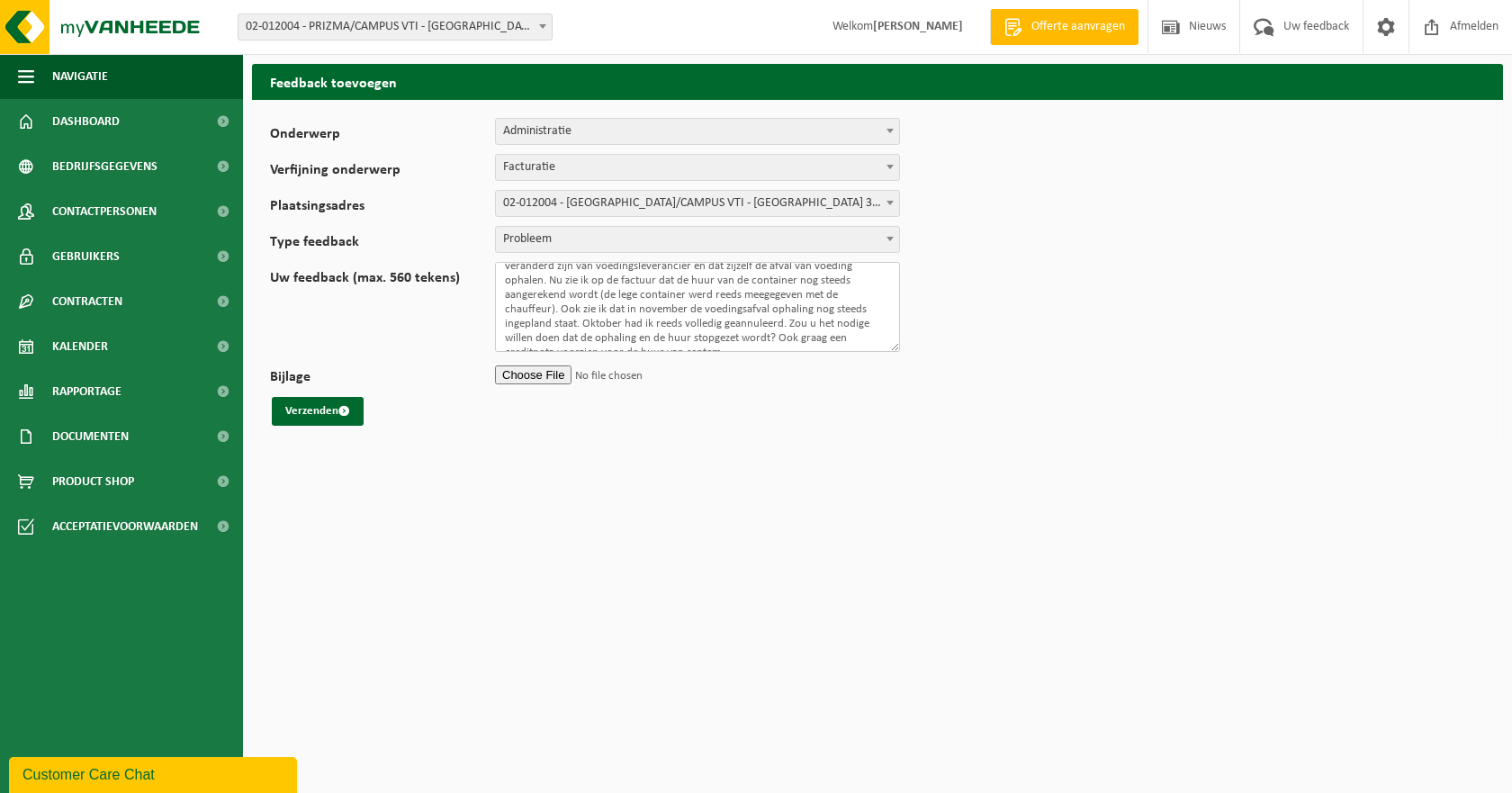
scroll to position [0, 0]
click at [505, 302] on textarea "Beste, Op [DATE] heb reeds doorgegeven (via feedback en 1x via chat) dat wij ve…" at bounding box center [698, 306] width 405 height 90
click at [733, 327] on textarea "Beste, Op [DATE] heb reeds doorgegeven (via feedback en 1x via chat) dat wij ve…" at bounding box center [698, 306] width 405 height 90
click at [723, 333] on textarea "Beste, Op [DATE] heb reeds doorgegeven (via feedback en 1x via chat) dat wij ve…" at bounding box center [698, 306] width 405 height 90
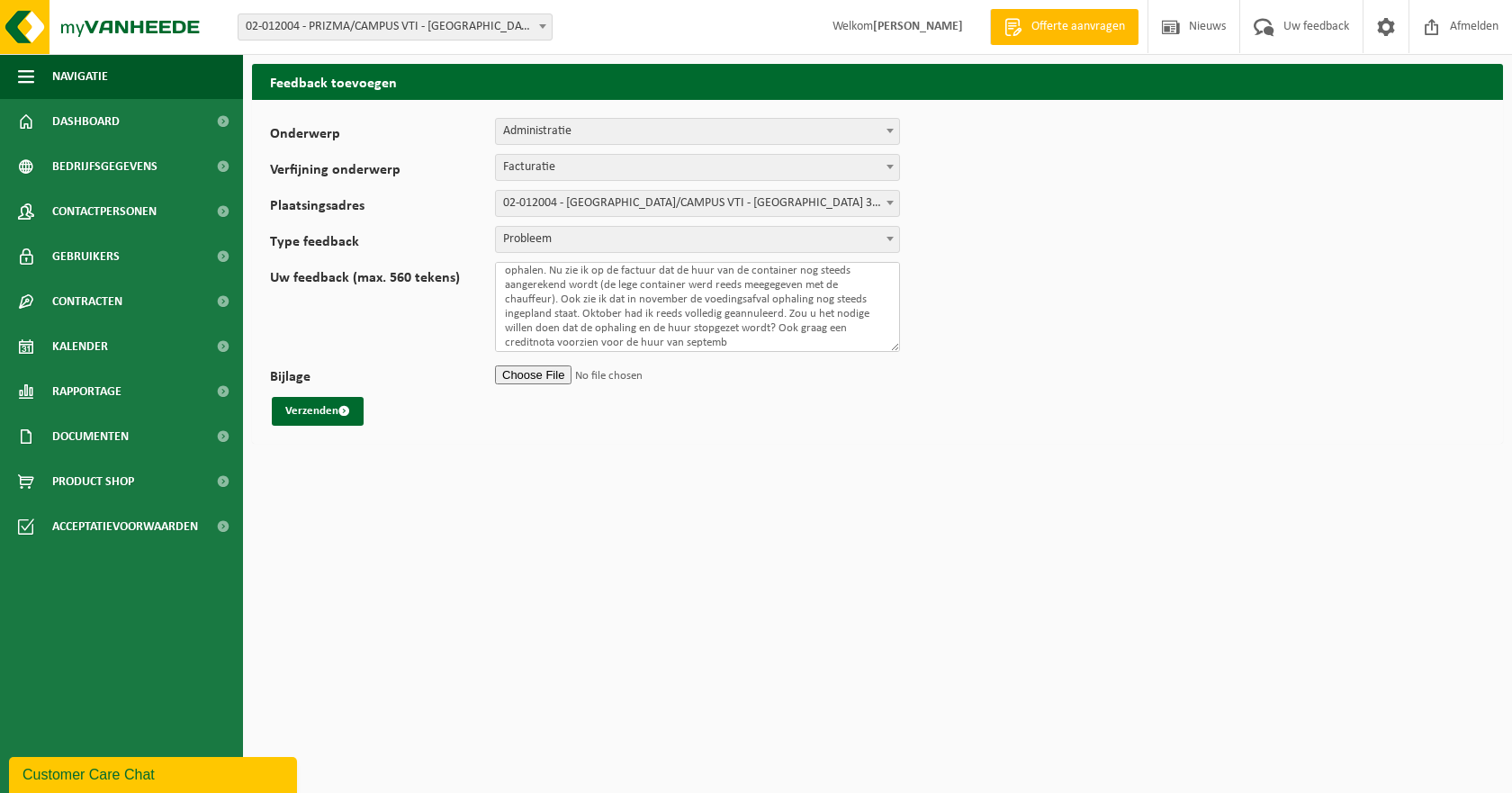
scroll to position [0, 0]
drag, startPoint x: 750, startPoint y: 293, endPoint x: 793, endPoint y: 296, distance: 43.1
click at [793, 296] on textarea "Beste, Op [DATE] heb reeds doorgegeven (via feedback en 1x via chat) dat wij ve…" at bounding box center [698, 306] width 405 height 90
click at [612, 344] on textarea "Beste, Op [DATE] heb reeds doorgegeven (via feedback en chat) dat wij veranderd…" at bounding box center [698, 306] width 405 height 90
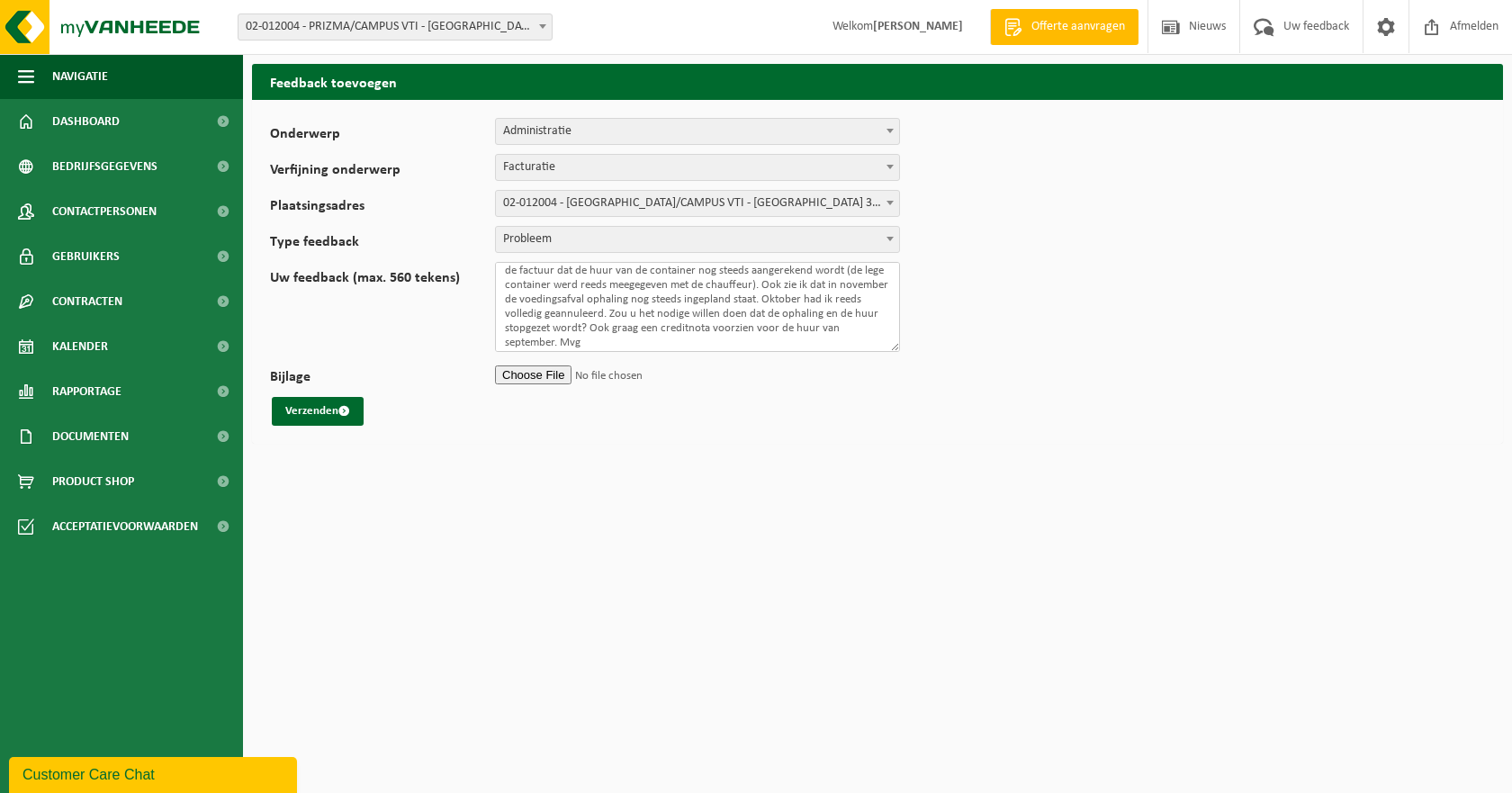
scroll to position [0, 0]
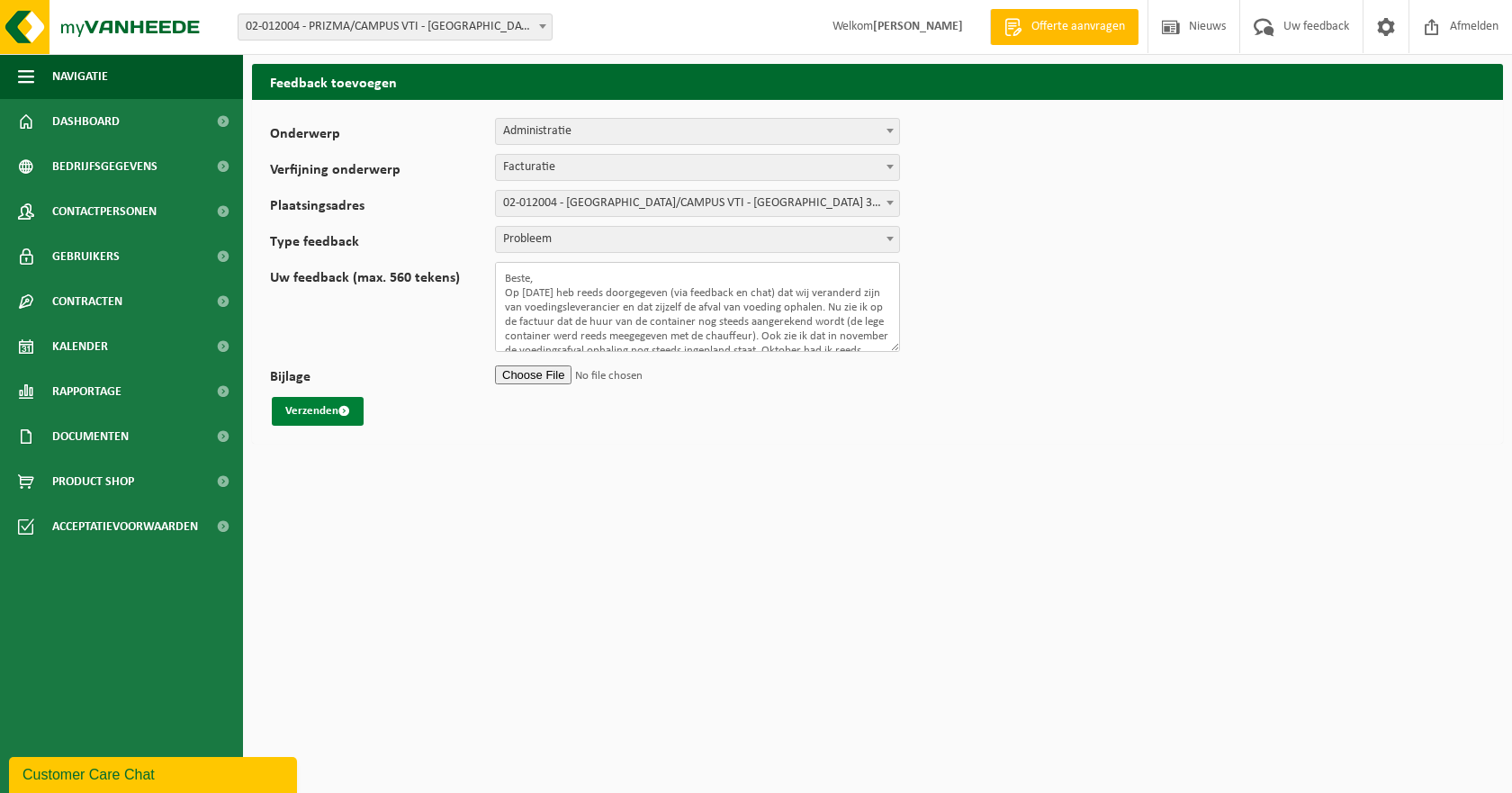
type textarea "Beste, Op [DATE] heb reeds doorgegeven (via feedback en chat) dat wij veranderd…"
click at [325, 413] on button "Verzenden" at bounding box center [317, 411] width 92 height 29
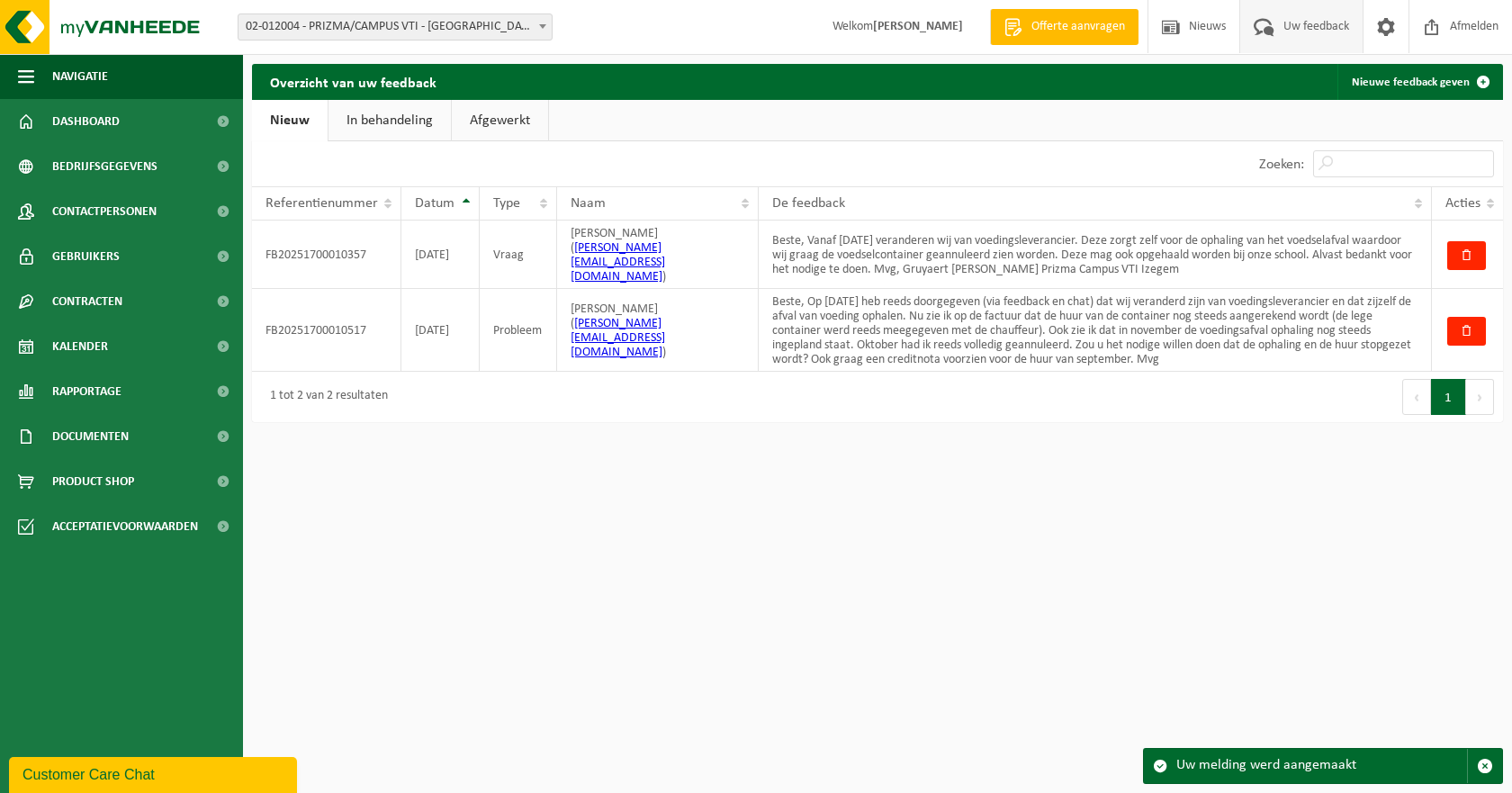
click at [404, 111] on link "In behandeling" at bounding box center [390, 121] width 122 height 42
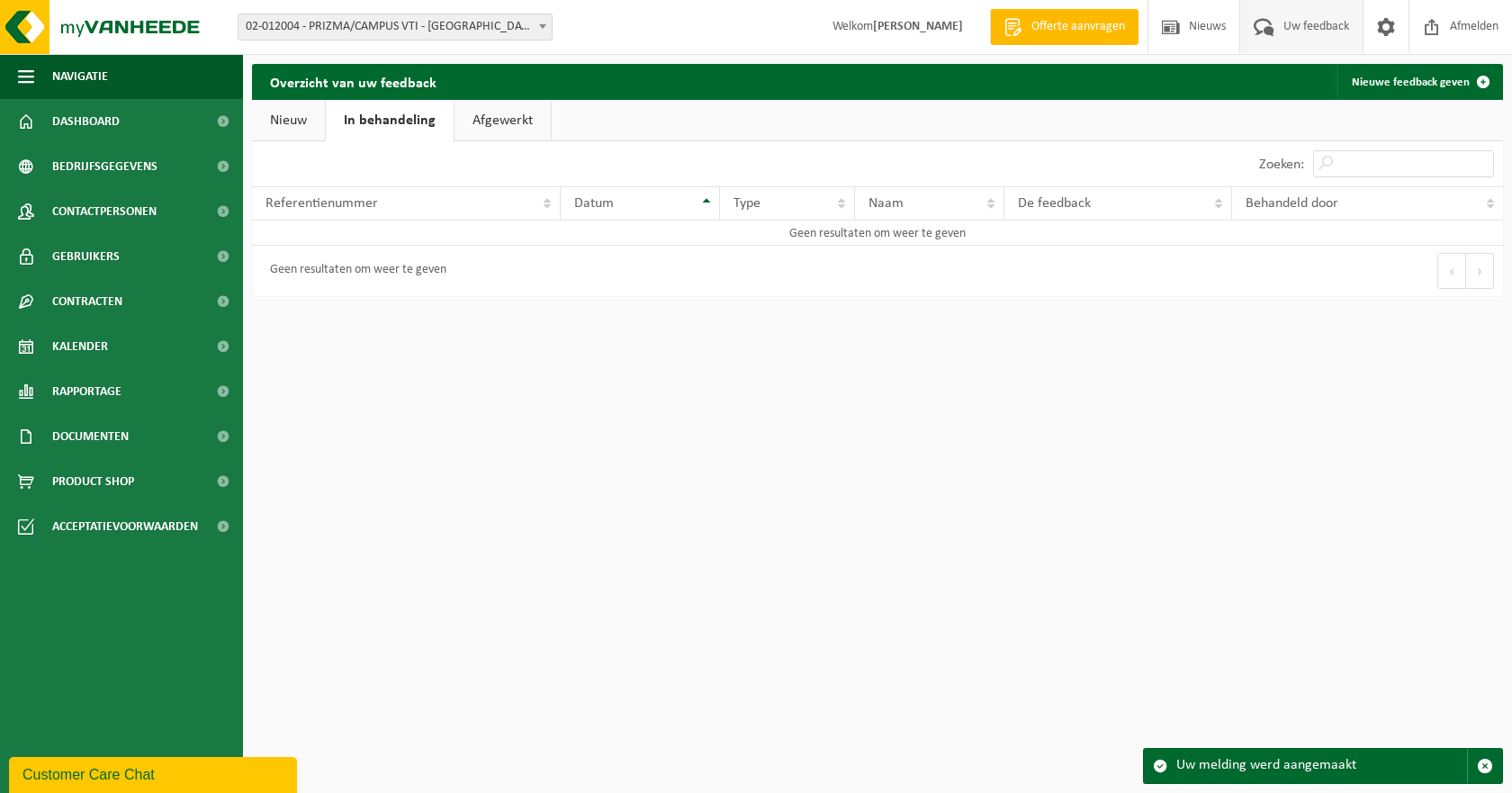
click at [467, 122] on link "Afgewerkt" at bounding box center [503, 121] width 96 height 42
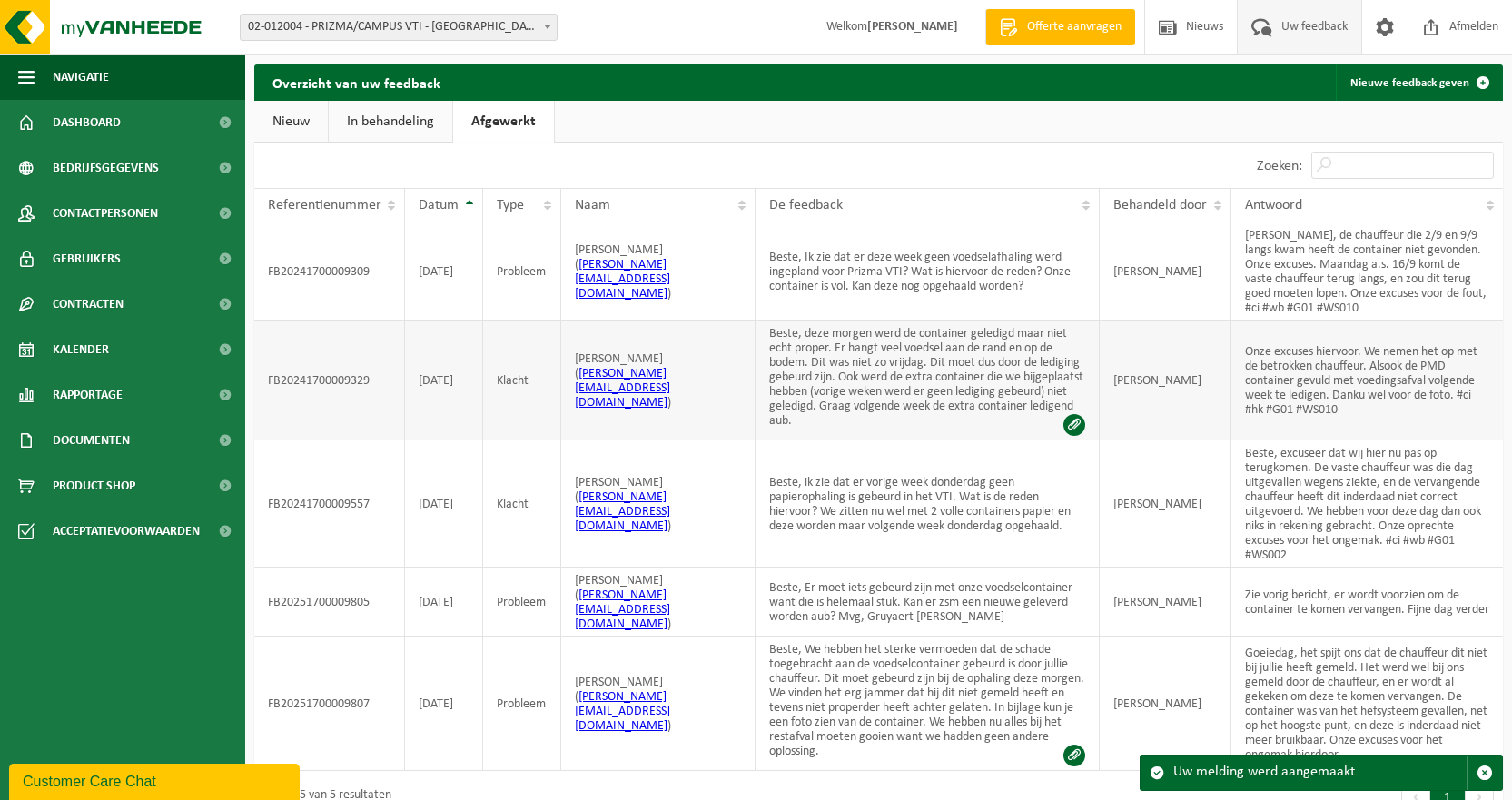
scroll to position [25, 0]
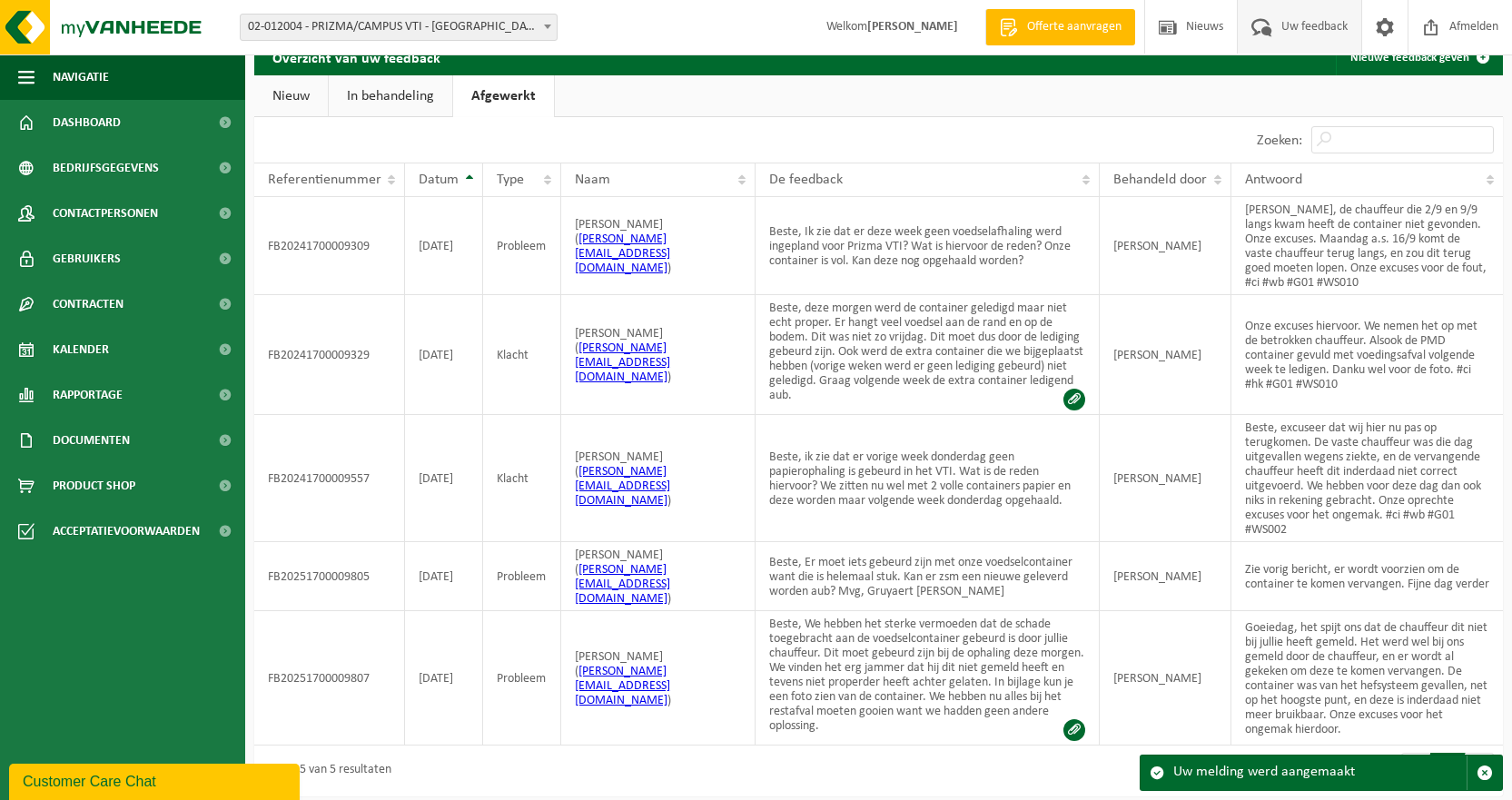
click at [301, 101] on link "Nieuw" at bounding box center [291, 96] width 74 height 42
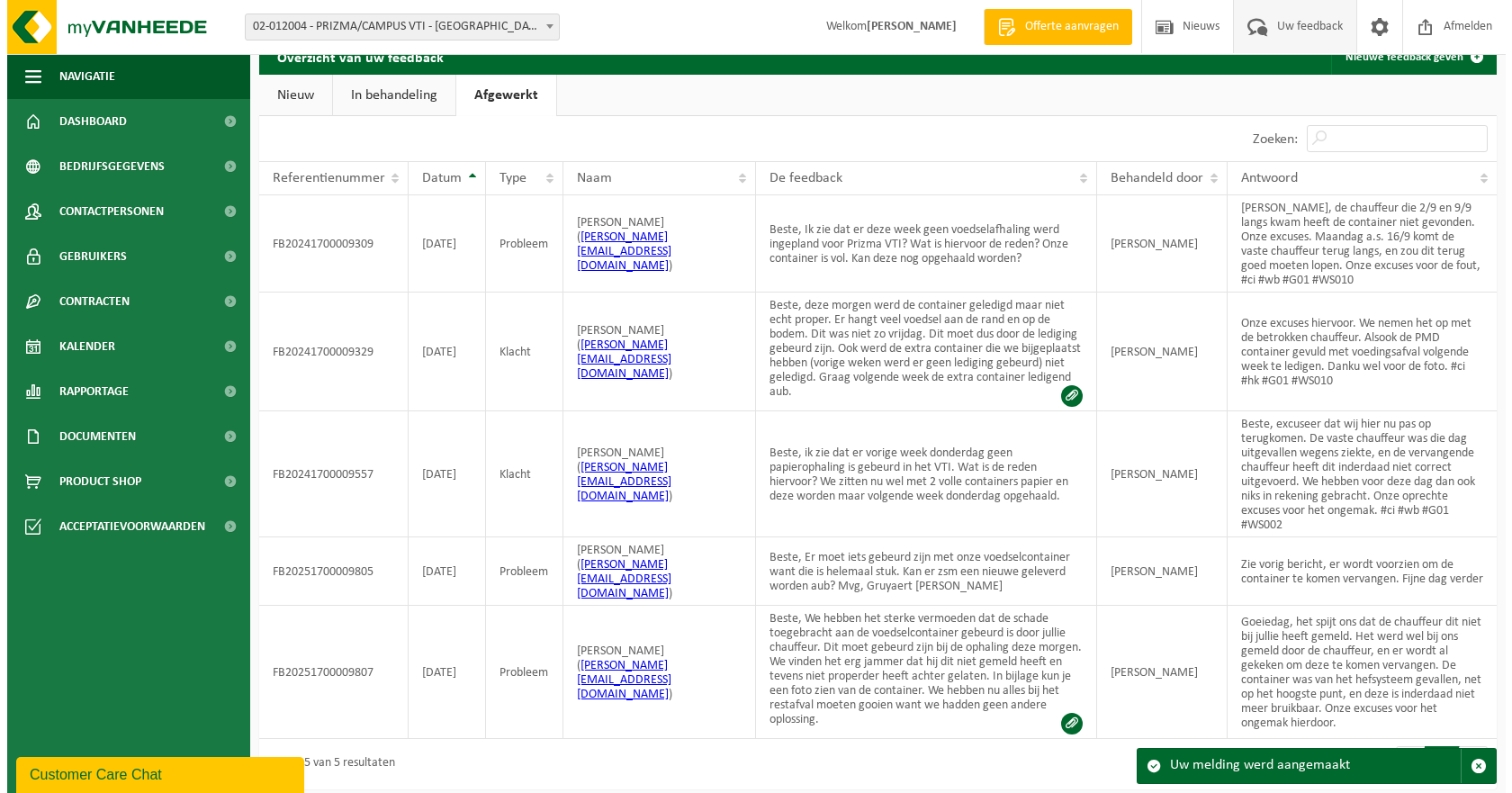
scroll to position [0, 0]
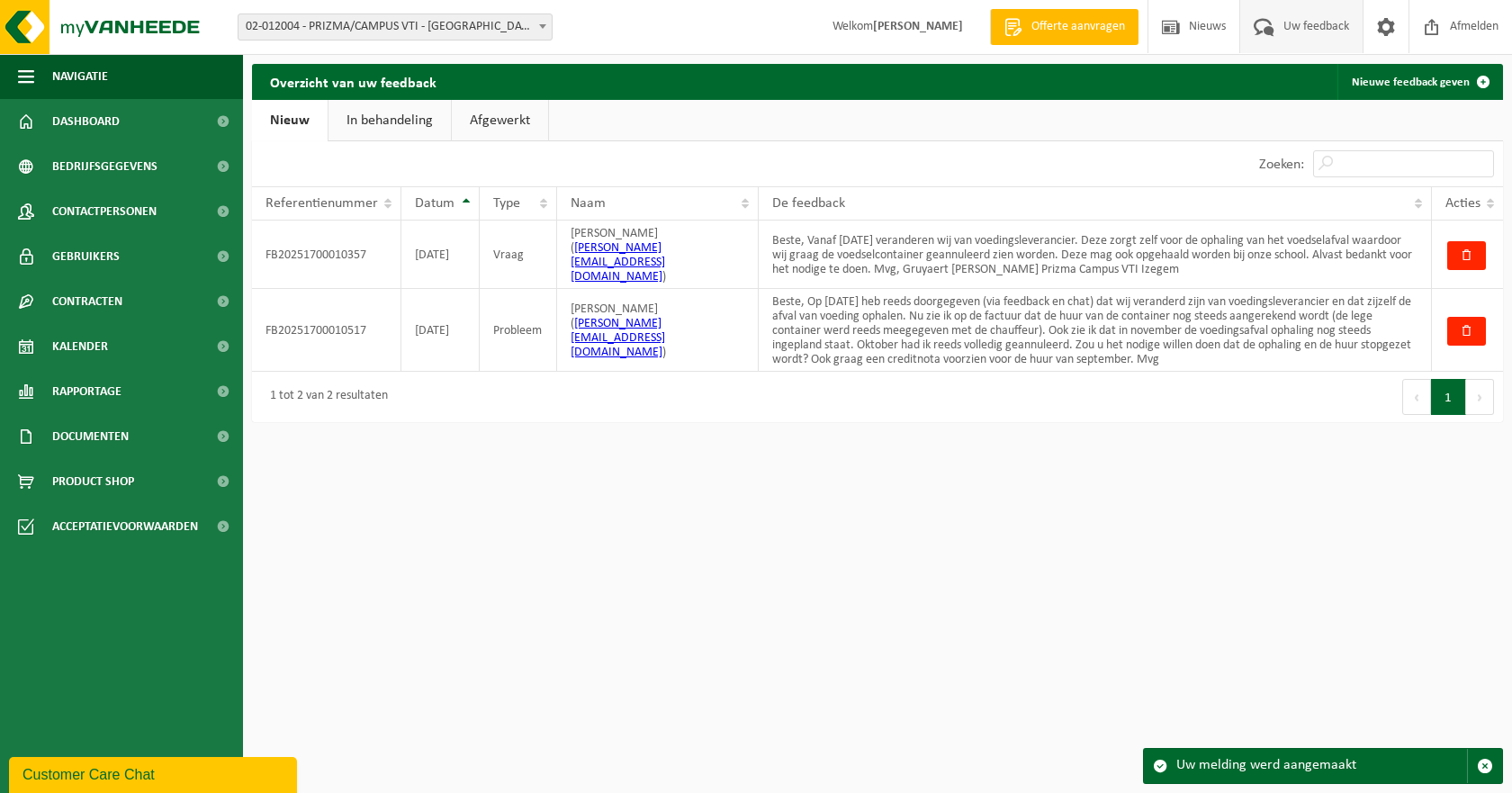
click at [171, 774] on div "Customer Care Chat" at bounding box center [152, 774] width 261 height 21
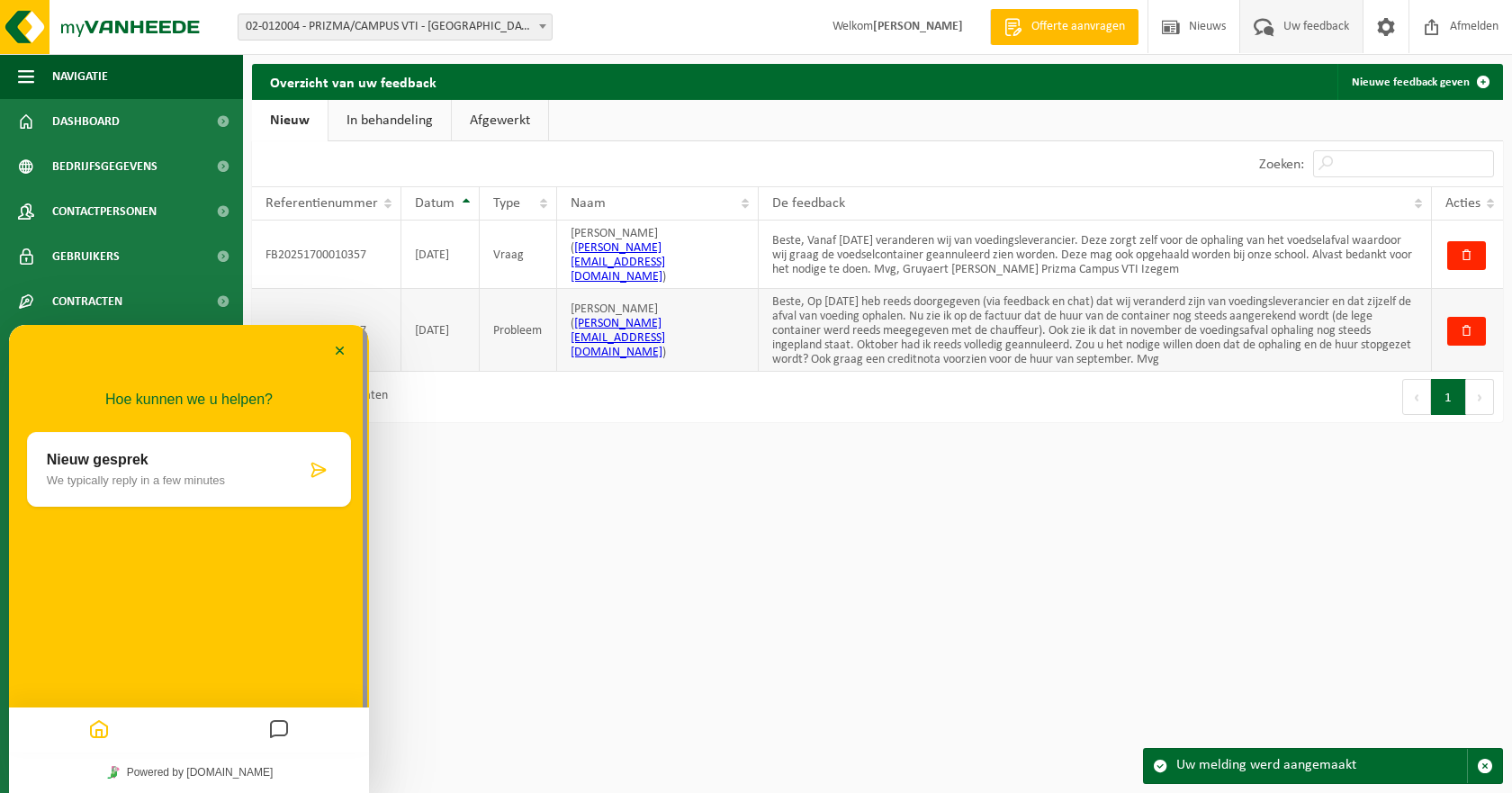
drag, startPoint x: 773, startPoint y: 288, endPoint x: 1240, endPoint y: 340, distance: 469.9
click at [1240, 340] on td "Beste, Op [DATE] heb reeds doorgegeven (via feedback en chat) dat wij veranderd…" at bounding box center [1096, 329] width 673 height 83
copy td "Beste, Op [DATE] heb reeds doorgegeven (via feedback en chat) dat wij veranderd…"
click at [109, 475] on p "We typically reply in a few minutes" at bounding box center [175, 480] width 259 height 14
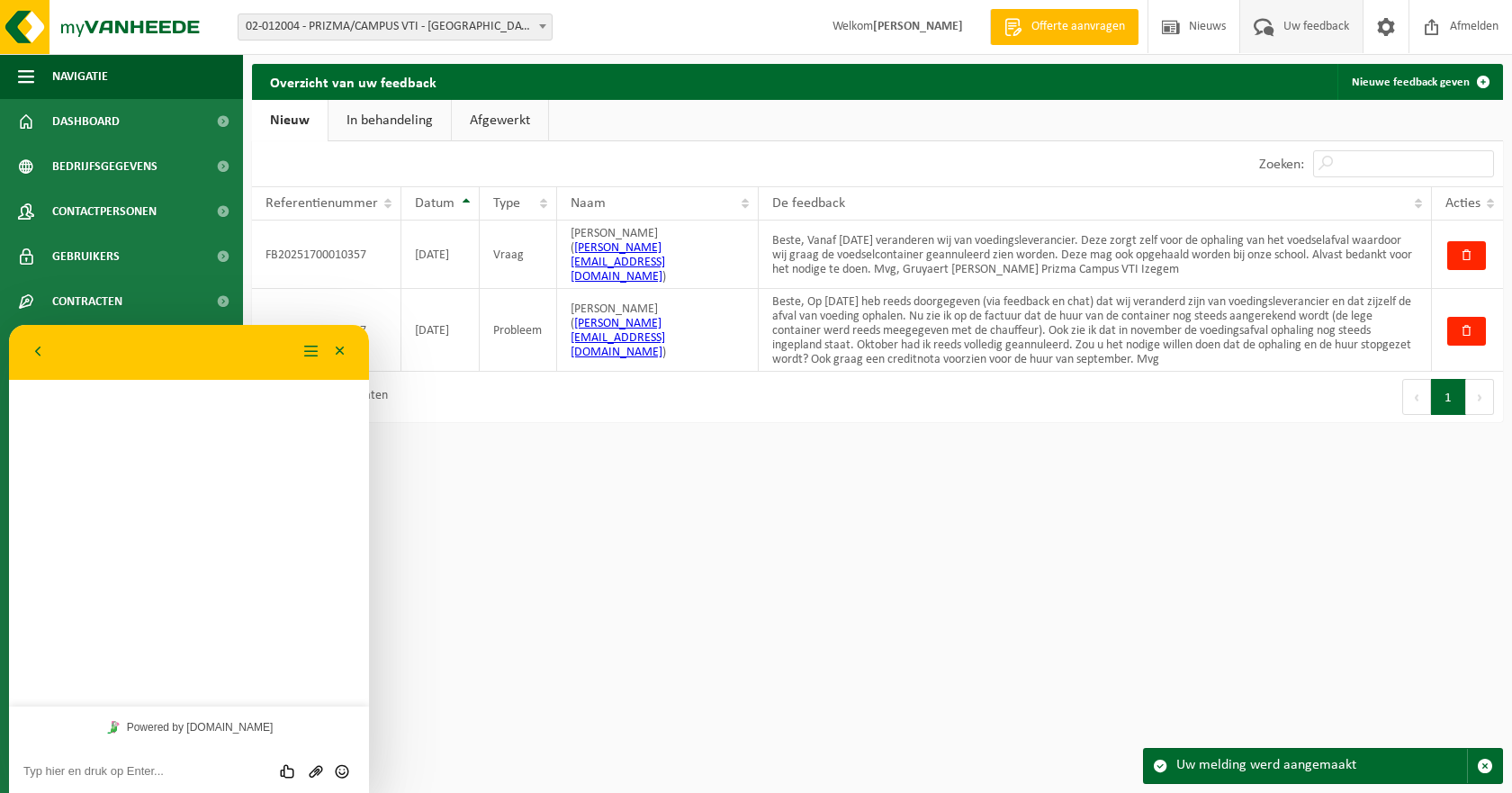
click at [73, 775] on textarea at bounding box center [188, 772] width 331 height 15
paste textarea "Beste, Op 01/09/25 heb reeds doorgegeven (via feedback en chat) dat wij verande…"
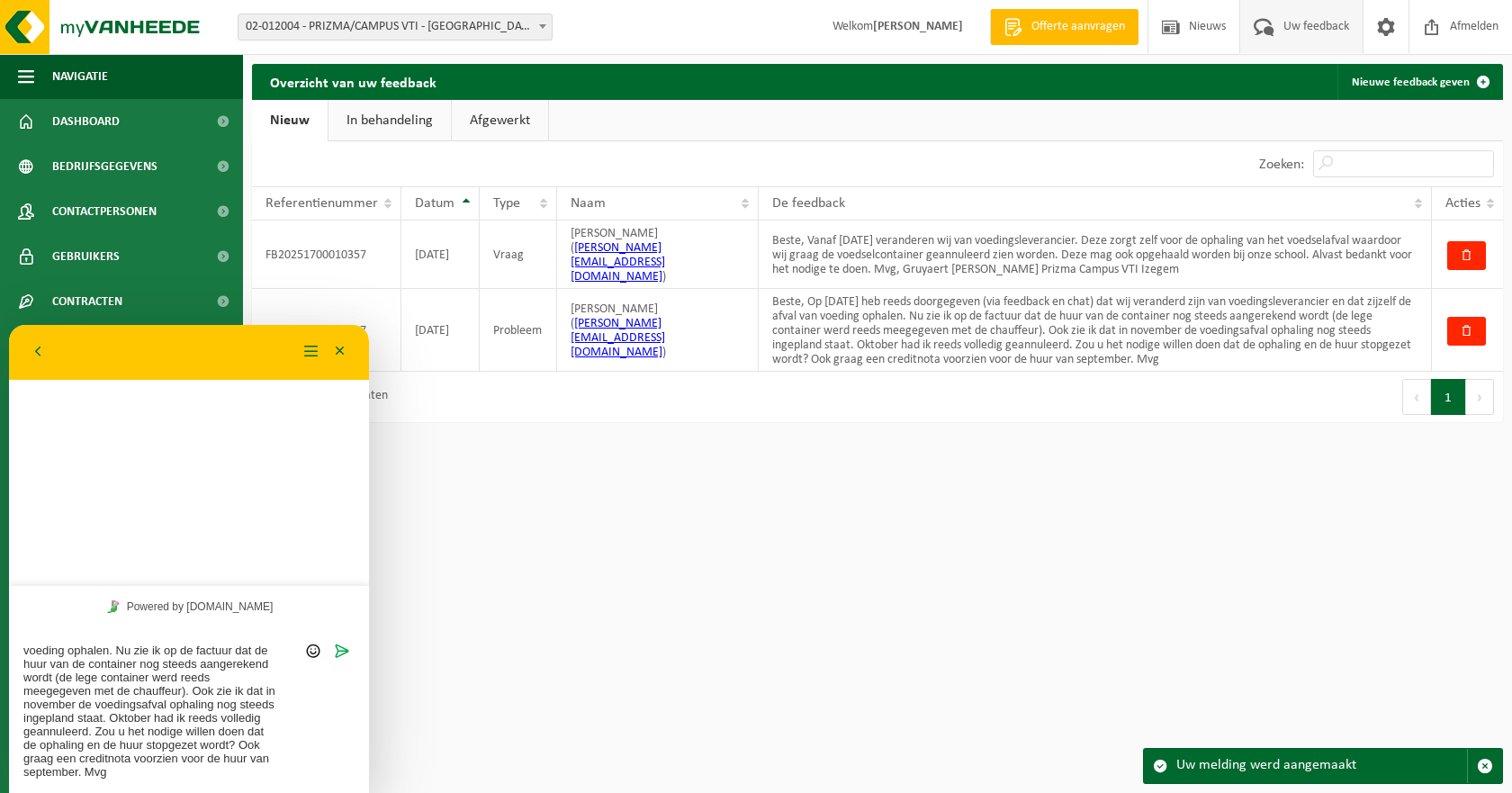
scroll to position [41, 0]
click at [209, 695] on textarea "Beste, Op 01/09/25 heb reeds doorgegeven (via feedback en chat) dat wij verande…" at bounding box center [188, 711] width 331 height 135
click at [154, 709] on textarea "Beste, Op 01/09/25 heb reeds doorgegeven (via feedback en chat) dat wij verande…" at bounding box center [188, 711] width 331 height 135
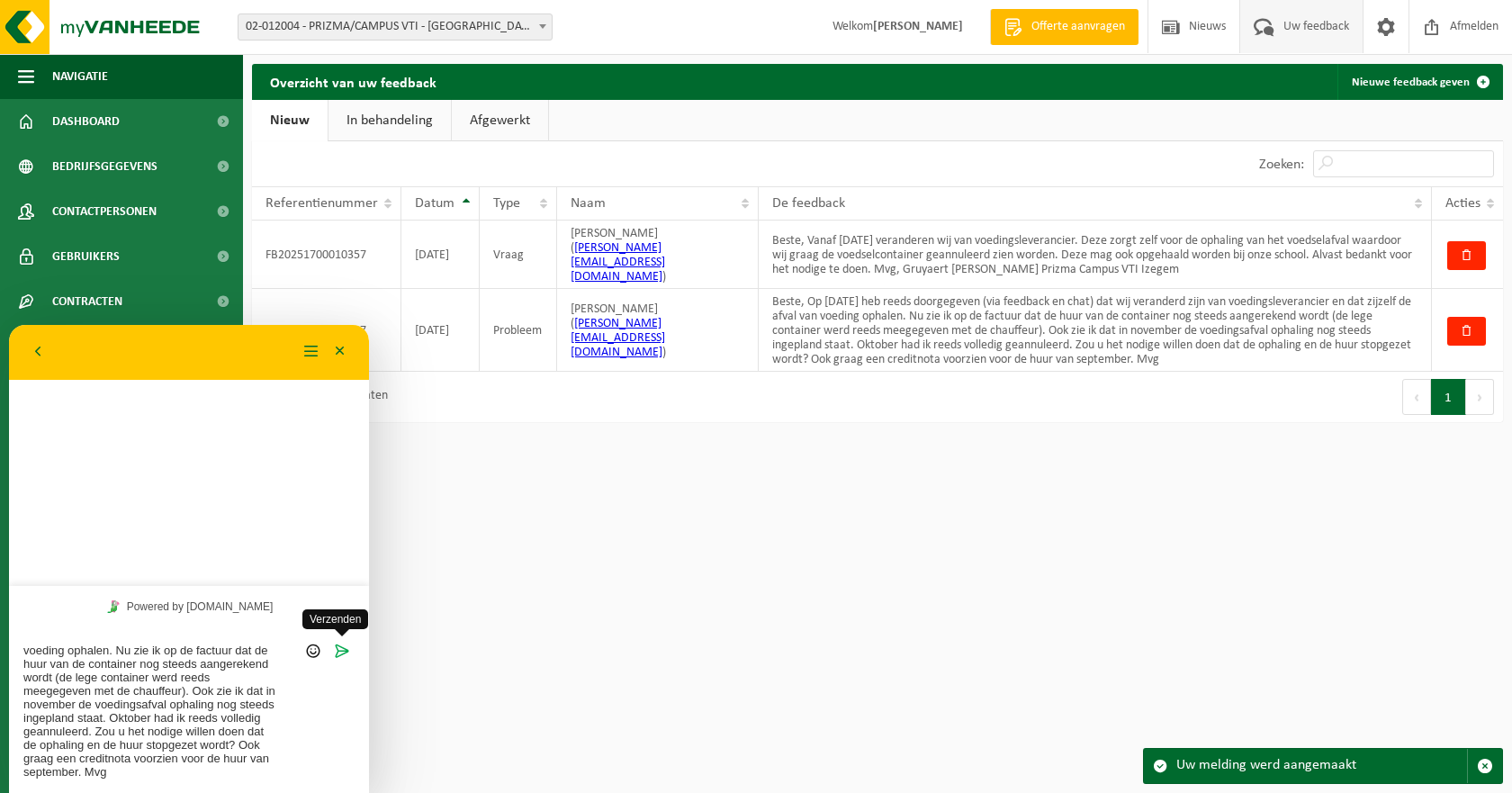
type textarea "Beste, Op 01/09/25 heb reeds doorgegeven (via feedback en chat) dat wij verande…"
click at [340, 653] on icon "Verzenden" at bounding box center [341, 650] width 16 height 16
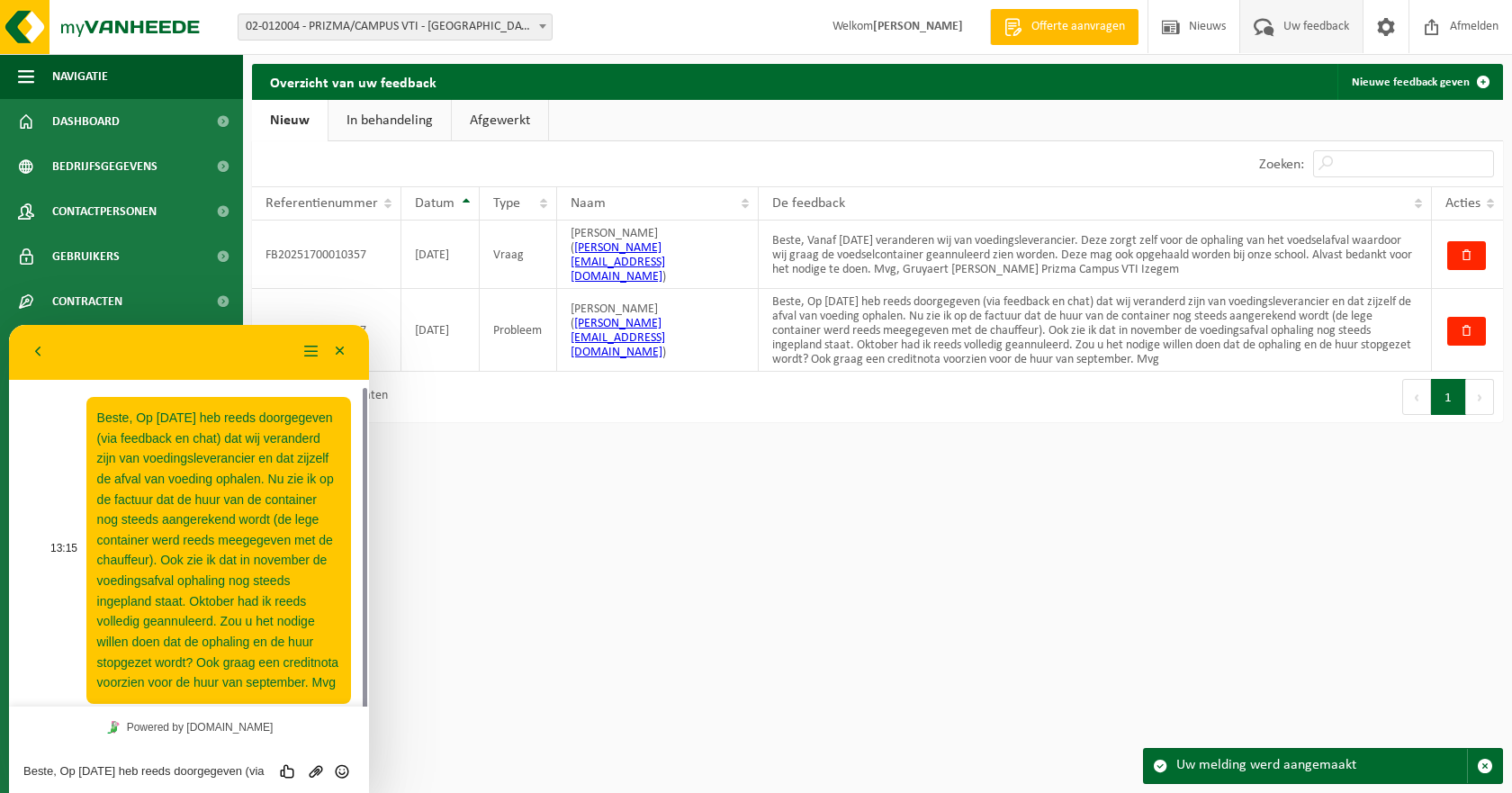
scroll to position [32, 0]
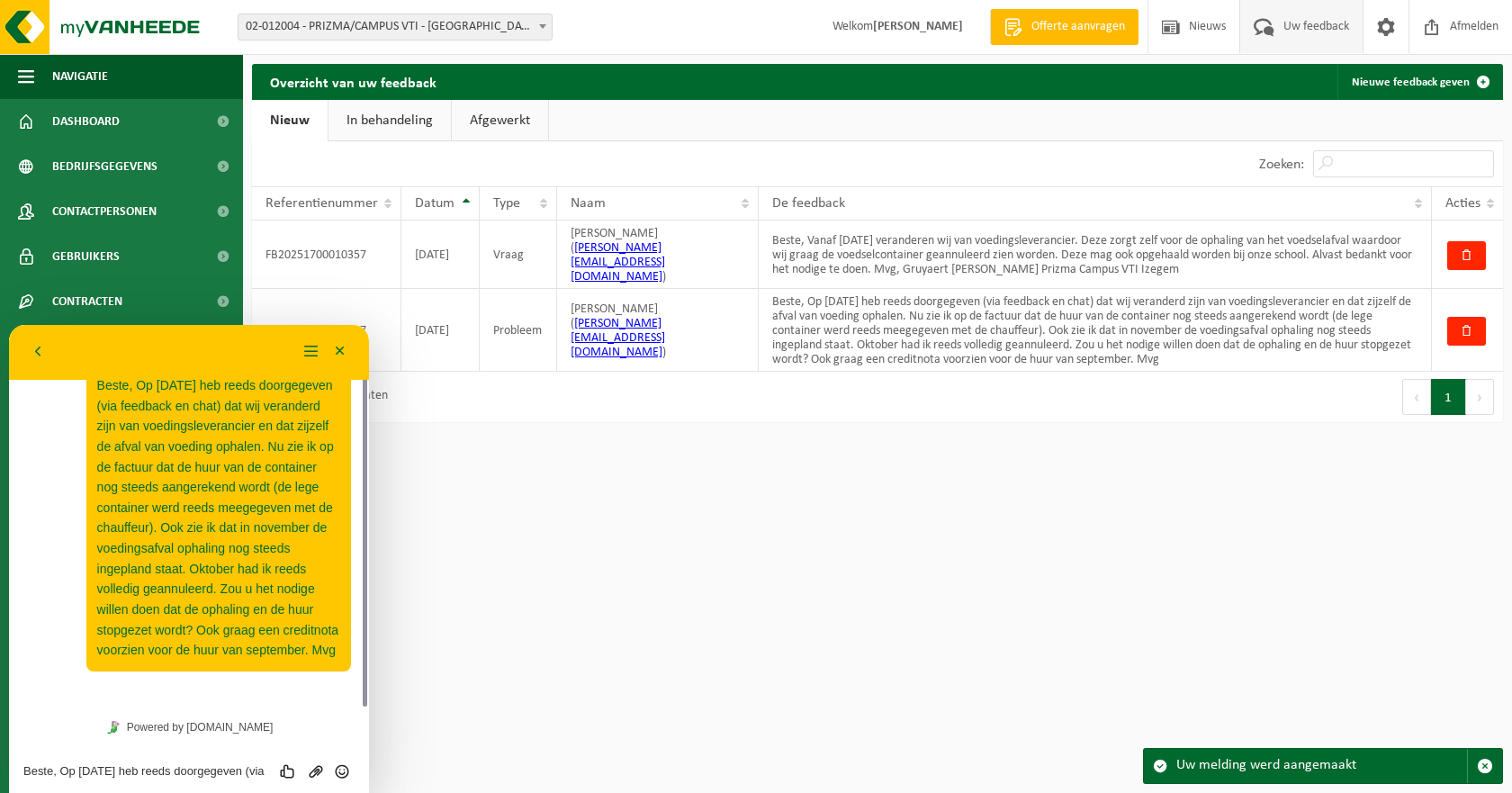
click at [914, 446] on html "Vestiging: 01-074961 - PRIZMA VZW - IZEGEM 10-949127 - DE ZONNEBLOEM VZW - IZEG…" at bounding box center [756, 396] width 1512 height 793
